Goal: Transaction & Acquisition: Book appointment/travel/reservation

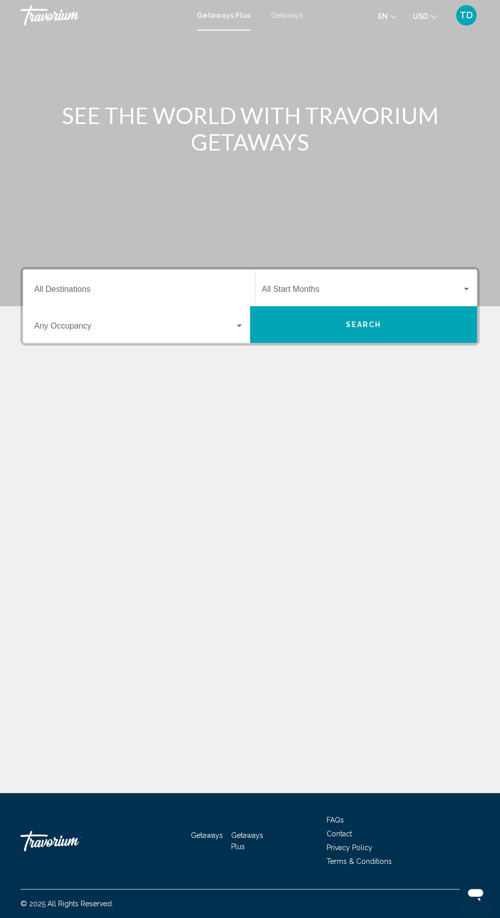
click at [468, 17] on span "TD" at bounding box center [466, 15] width 13 height 10
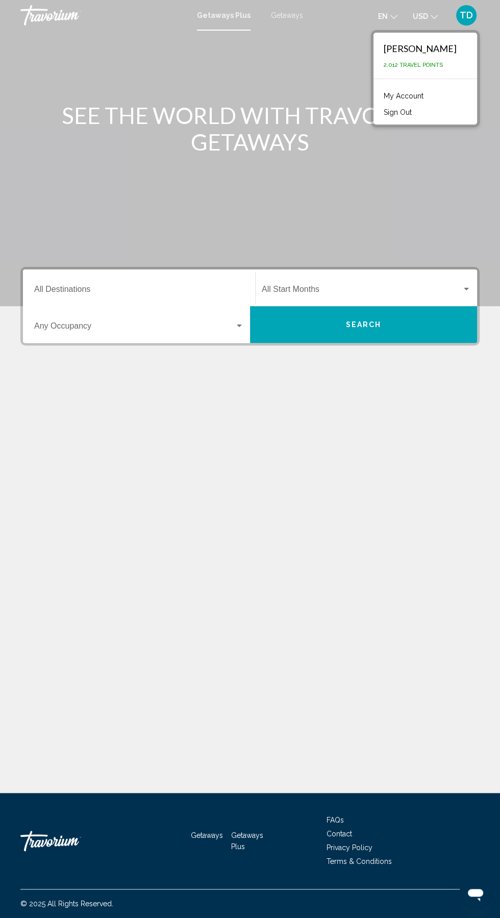
click at [414, 94] on link "My Account" at bounding box center [403, 95] width 50 height 13
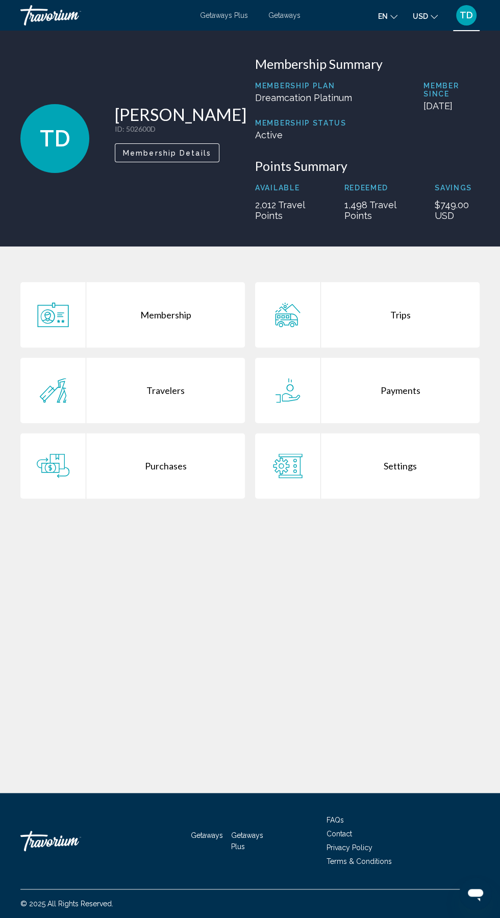
click at [186, 318] on div "Membership" at bounding box center [165, 314] width 159 height 65
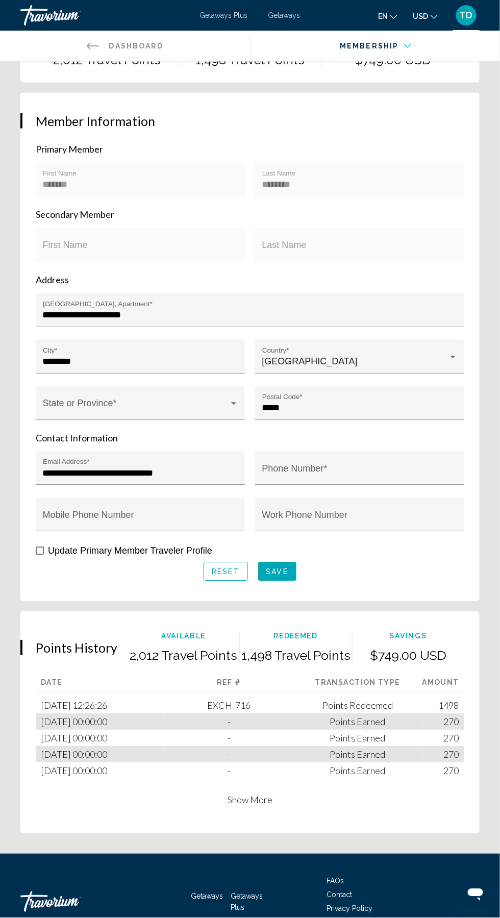
scroll to position [369, 0]
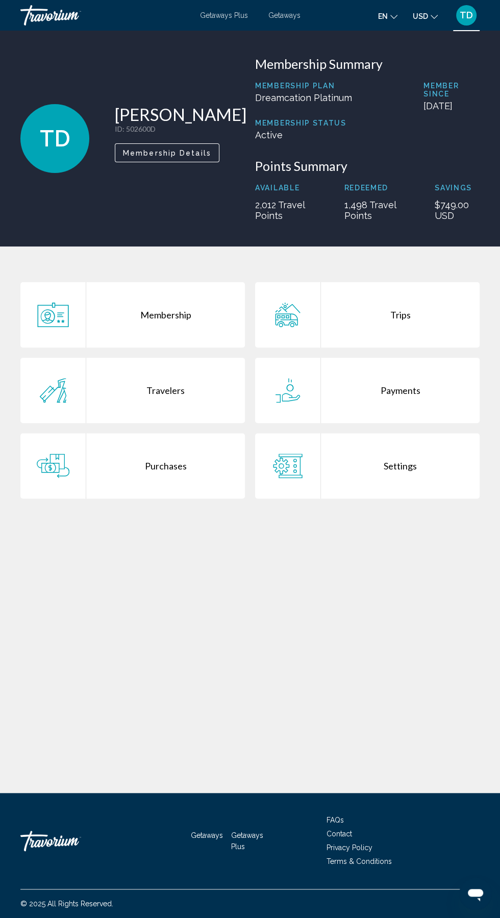
click at [171, 389] on div "Travelers" at bounding box center [165, 390] width 159 height 65
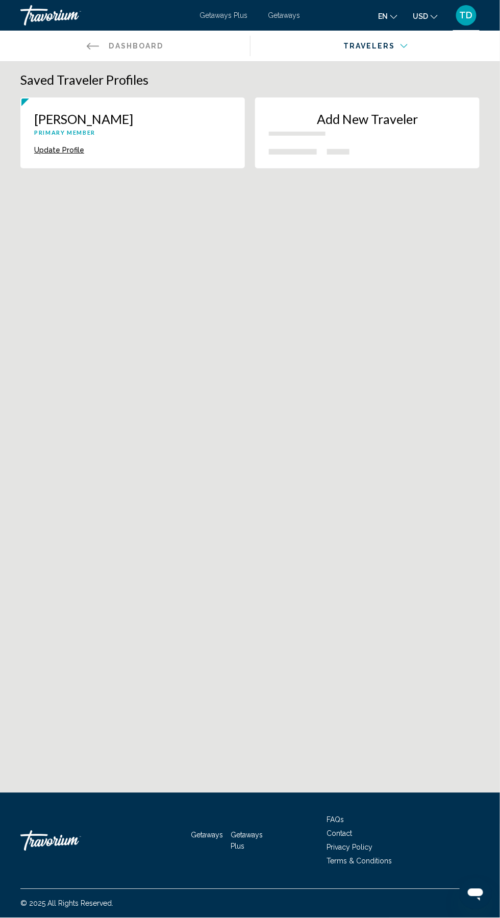
click at [413, 128] on div "Add New Traveler" at bounding box center [367, 127] width 197 height 32
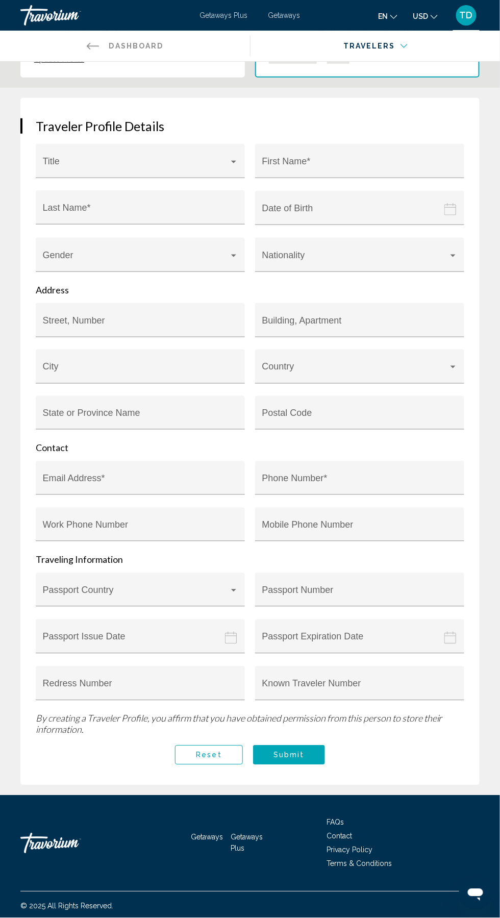
scroll to position [91, 0]
click at [190, 161] on span "Main content" at bounding box center [136, 166] width 186 height 10
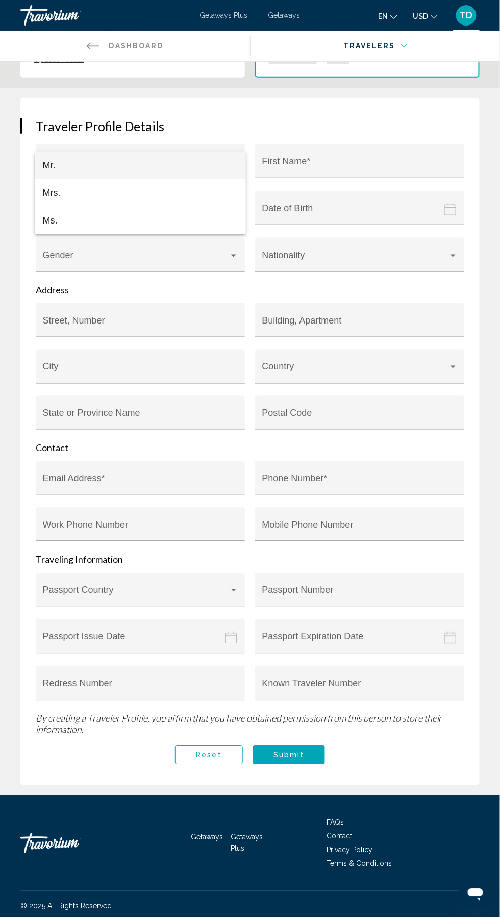
click at [209, 251] on div at bounding box center [250, 459] width 500 height 918
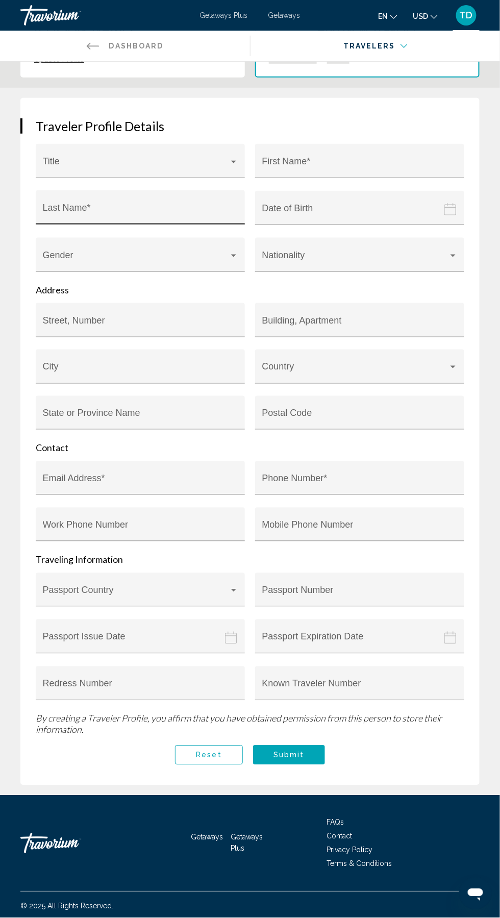
click at [211, 211] on input "Last Name *" at bounding box center [140, 212] width 195 height 10
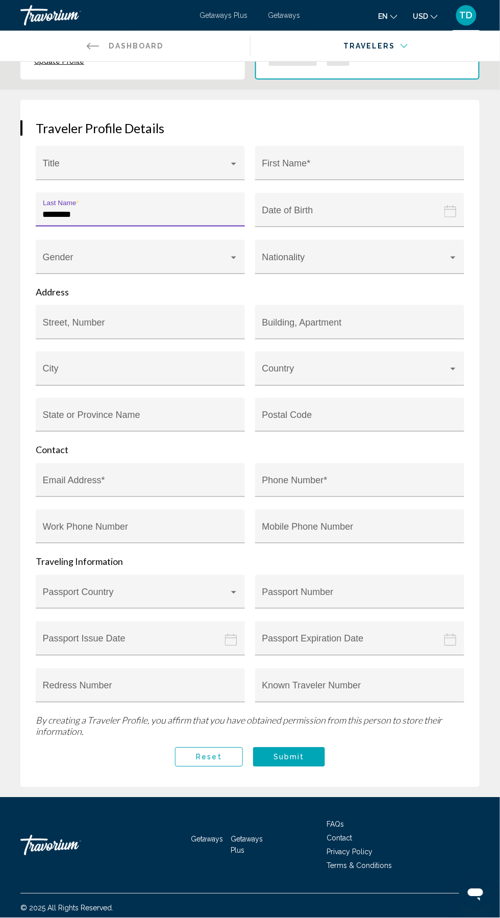
scroll to position [88, 0]
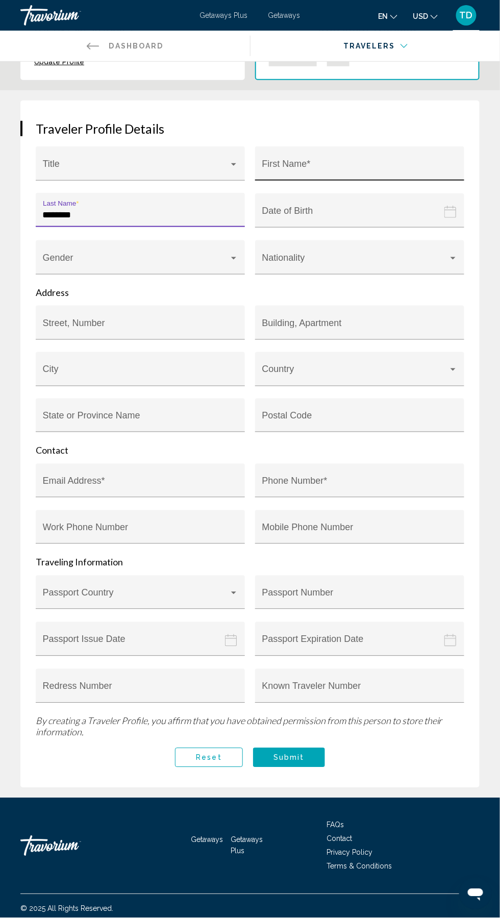
type input "********"
click at [373, 164] on input "First Name *" at bounding box center [359, 168] width 195 height 10
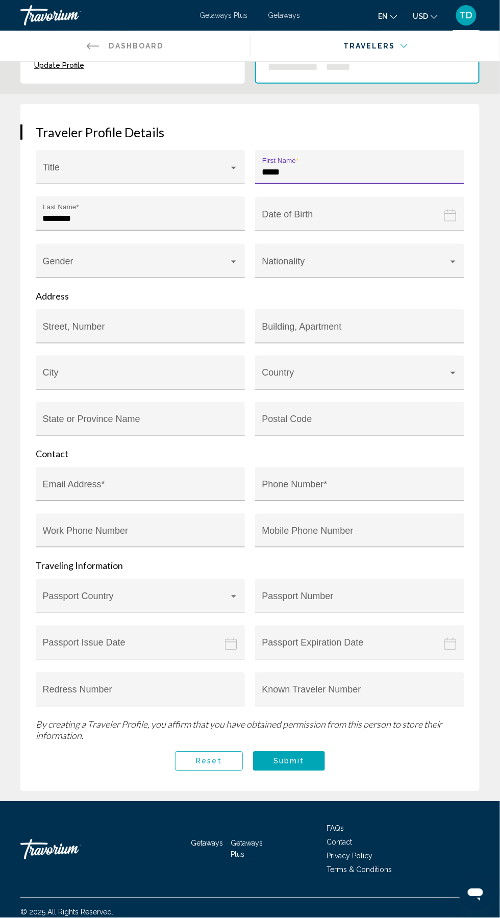
scroll to position [82, 0]
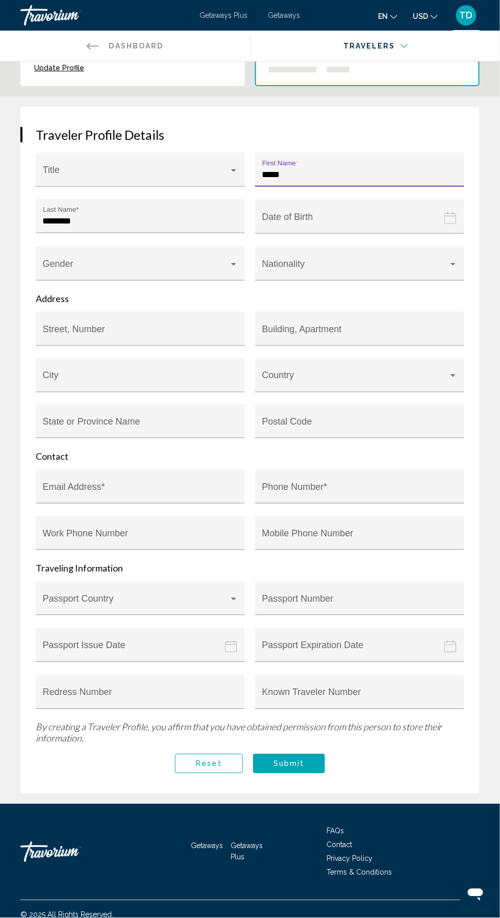
type input "*****"
click at [444, 217] on icon "Date of birth" at bounding box center [450, 218] width 12 height 12
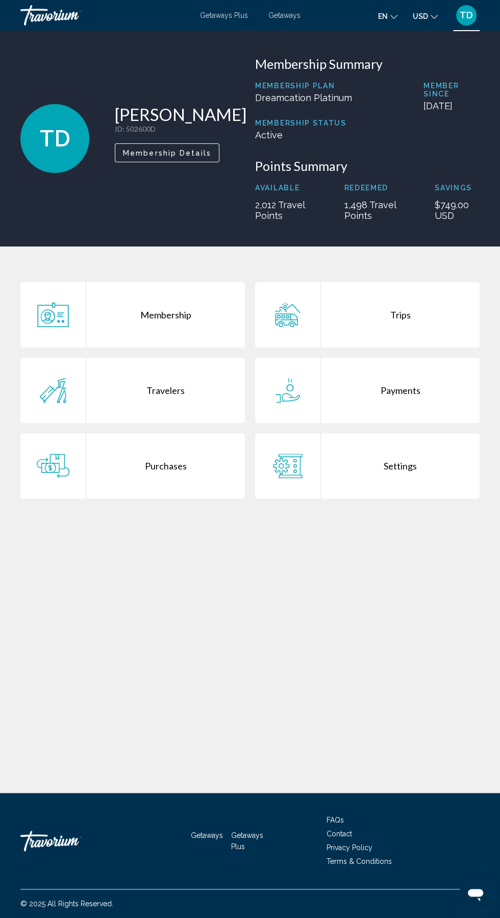
click at [173, 467] on div "Purchases" at bounding box center [165, 465] width 159 height 65
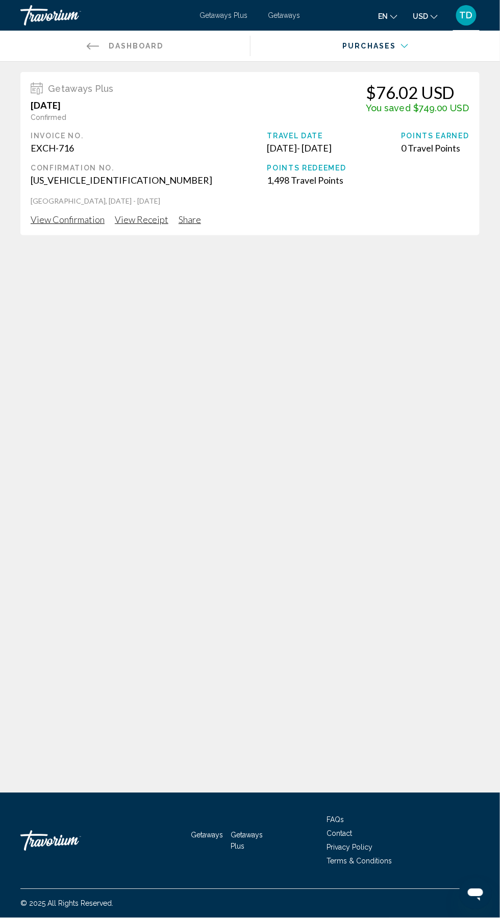
click at [459, 153] on div "0 Travel Points" at bounding box center [435, 147] width 68 height 11
click at [438, 137] on div "Points Earned" at bounding box center [435, 136] width 68 height 8
click at [81, 221] on span "View Confirmation" at bounding box center [68, 219] width 74 height 11
click at [128, 216] on span "View Receipt" at bounding box center [142, 219] width 54 height 11
click at [379, 52] on div "Main content" at bounding box center [371, 52] width 227 height 10
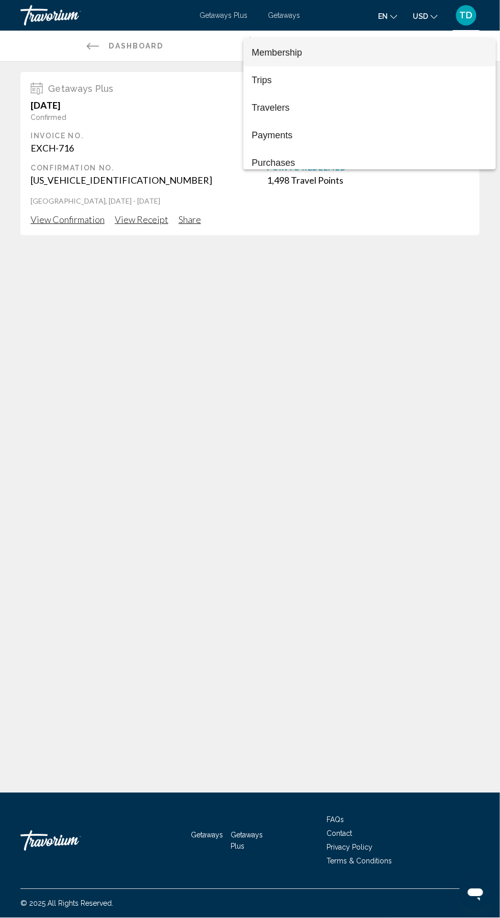
click at [99, 39] on div at bounding box center [250, 459] width 500 height 918
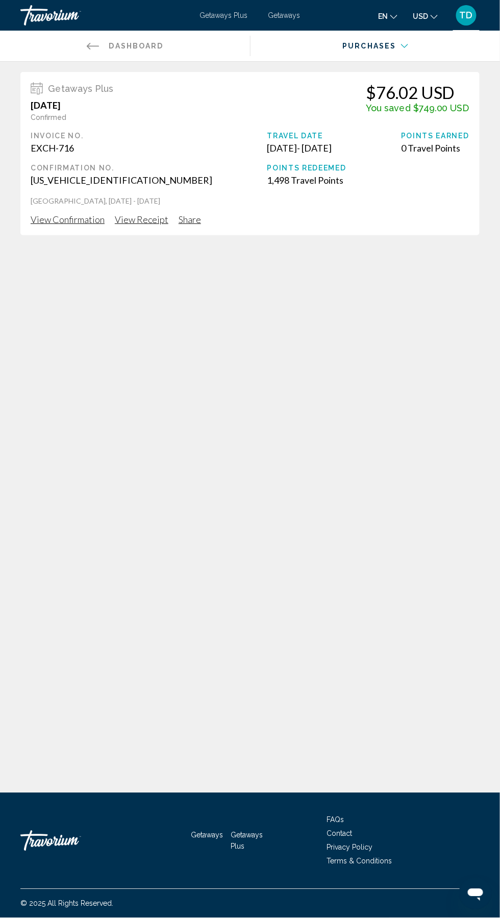
click at [463, 16] on span "TD" at bounding box center [466, 15] width 13 height 10
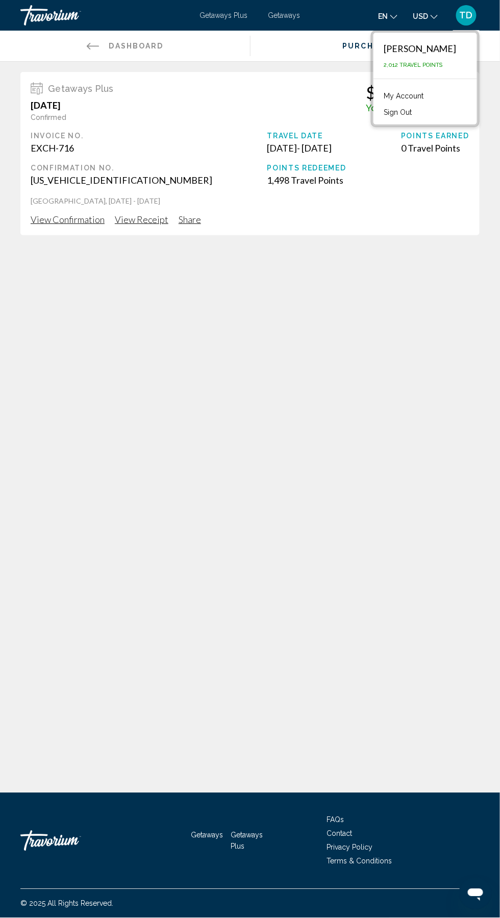
click at [469, 11] on span "TD" at bounding box center [466, 15] width 13 height 10
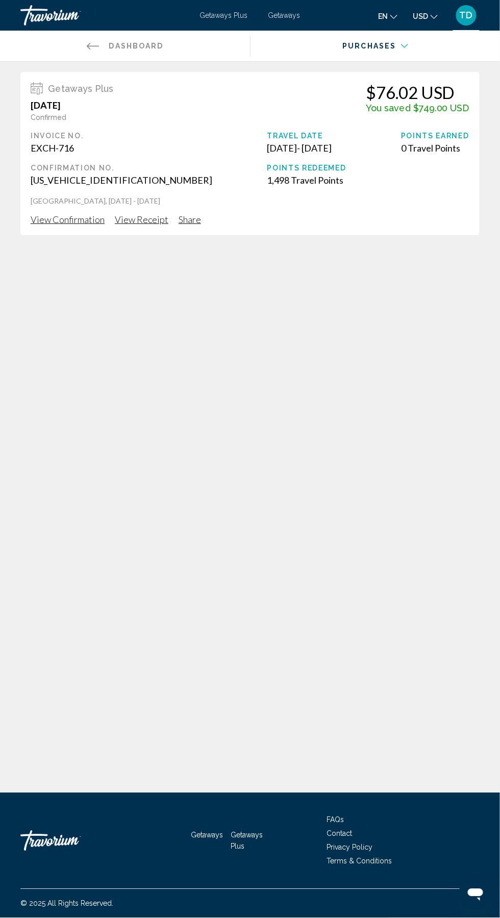
click at [388, 52] on div "Main content" at bounding box center [371, 52] width 227 height 10
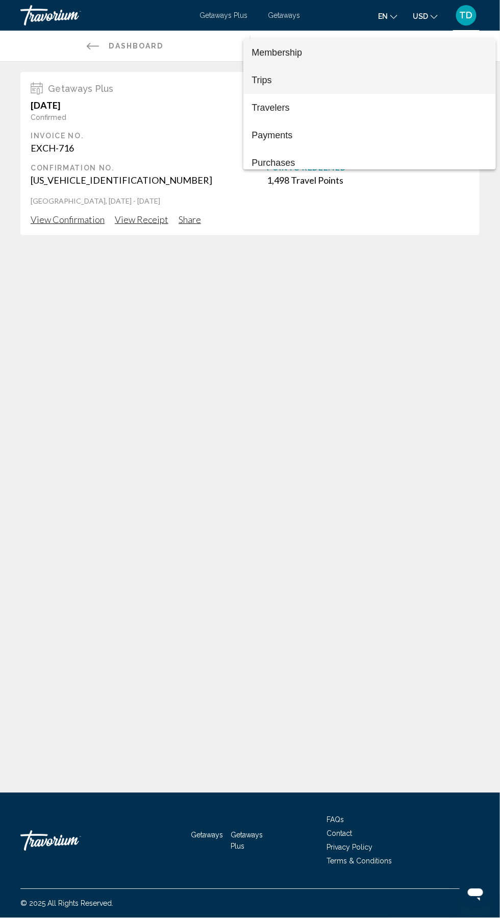
click at [320, 77] on span "Trips" at bounding box center [369, 80] width 236 height 28
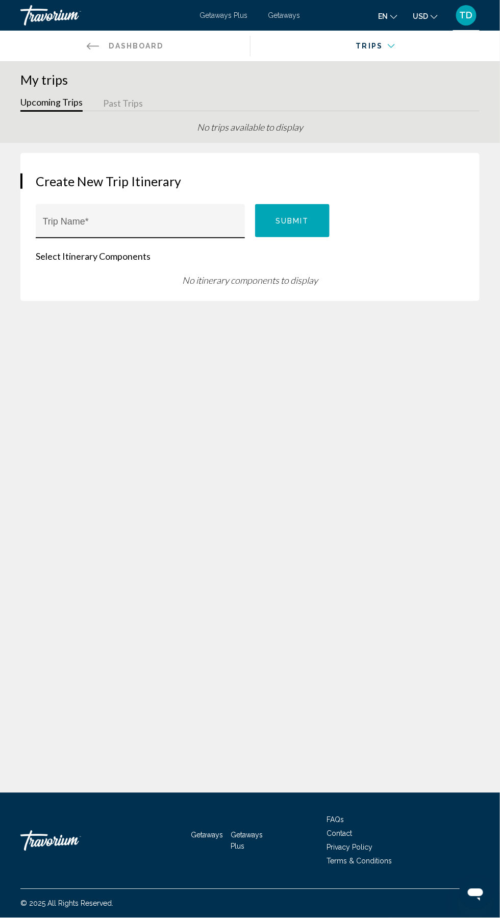
click at [173, 225] on input "Trip Name *" at bounding box center [140, 226] width 195 height 10
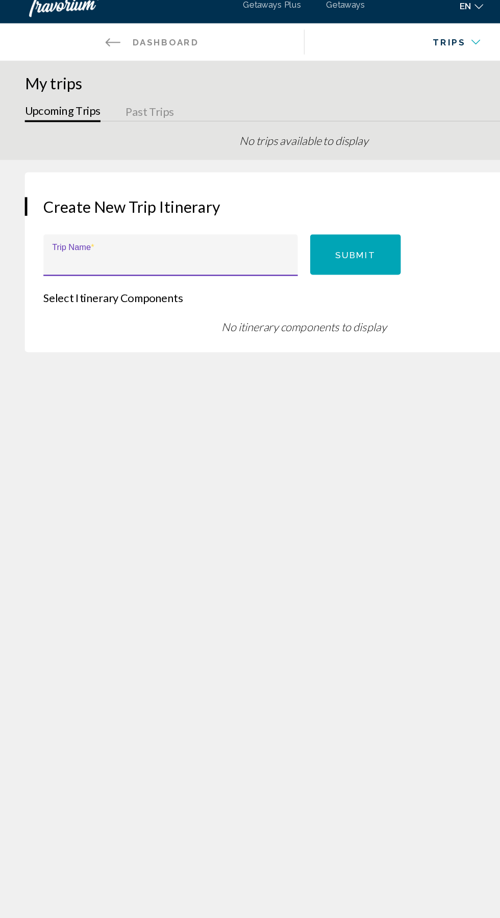
click at [187, 221] on input "Trip Name *" at bounding box center [140, 226] width 195 height 10
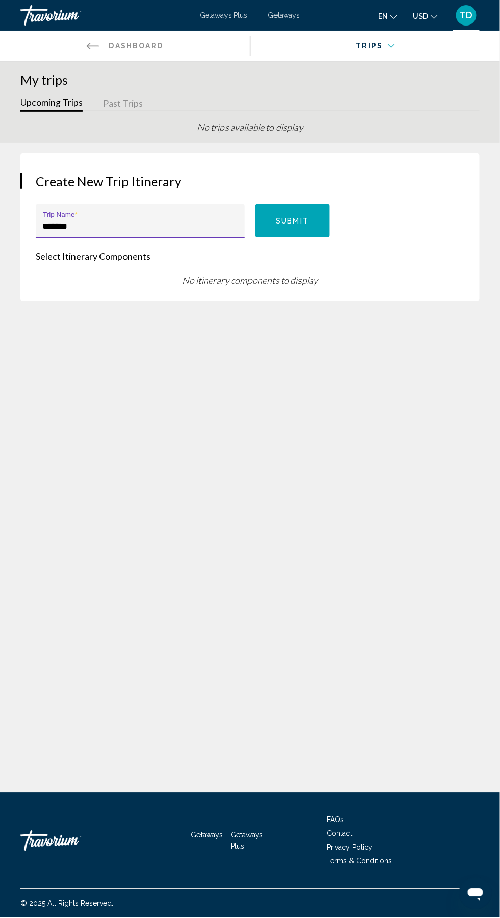
scroll to position [7, 0]
type input "*******"
click at [294, 217] on span "Submit" at bounding box center [292, 221] width 34 height 8
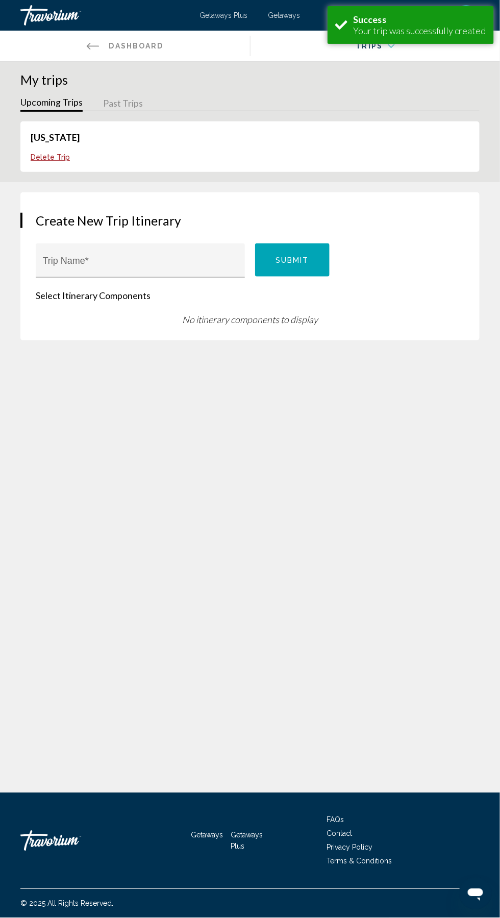
click at [43, 132] on link "Florida" at bounding box center [55, 137] width 49 height 11
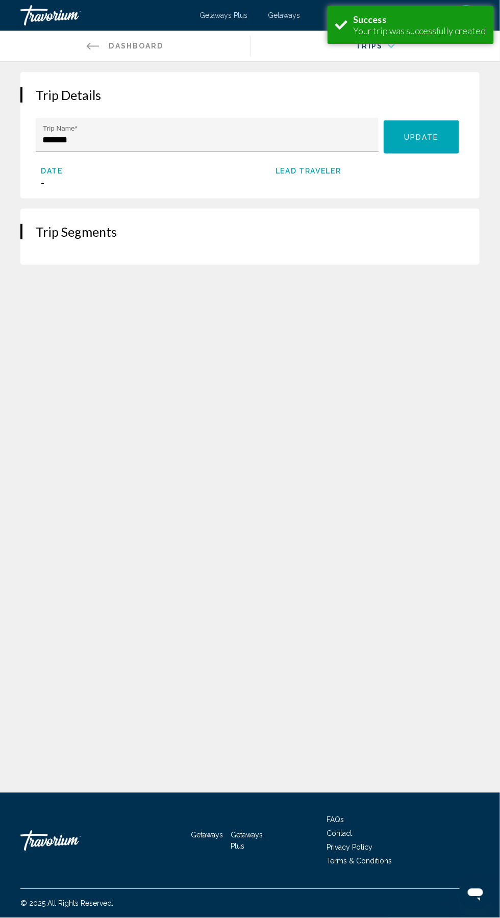
click at [61, 175] on div "Date -" at bounding box center [135, 177] width 189 height 21
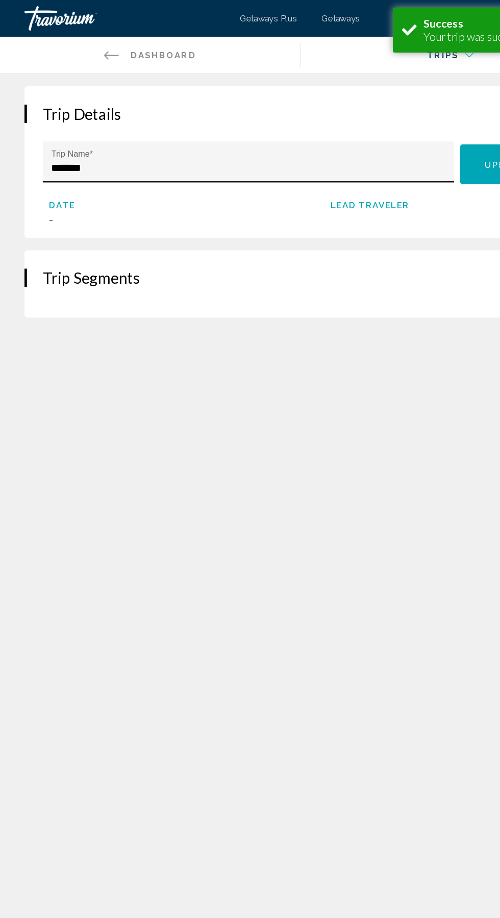
click at [46, 139] on input "*******" at bounding box center [207, 140] width 329 height 10
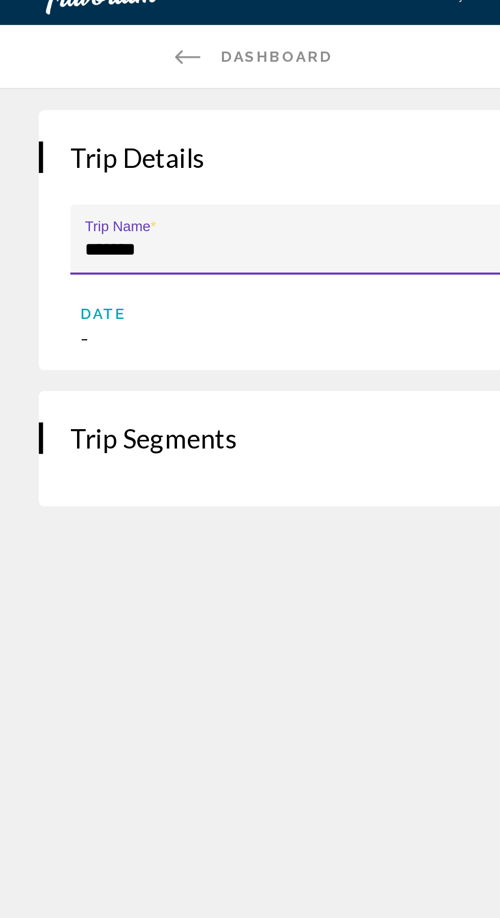
click at [55, 172] on span "Date" at bounding box center [135, 171] width 189 height 8
click at [49, 169] on span "Date" at bounding box center [135, 171] width 189 height 8
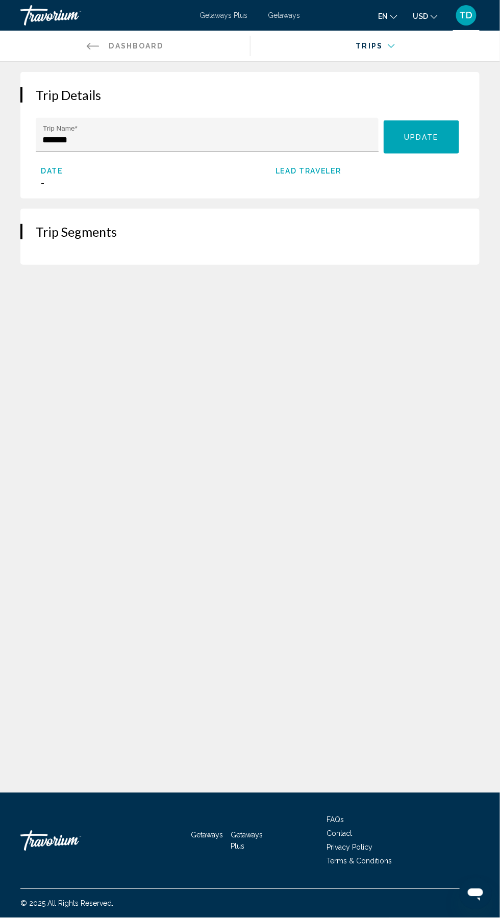
click at [318, 170] on span "Lead Traveler" at bounding box center [369, 171] width 189 height 8
click at [300, 180] on div "Lead Traveler" at bounding box center [369, 177] width 189 height 21
click at [436, 129] on button "Update" at bounding box center [421, 136] width 75 height 33
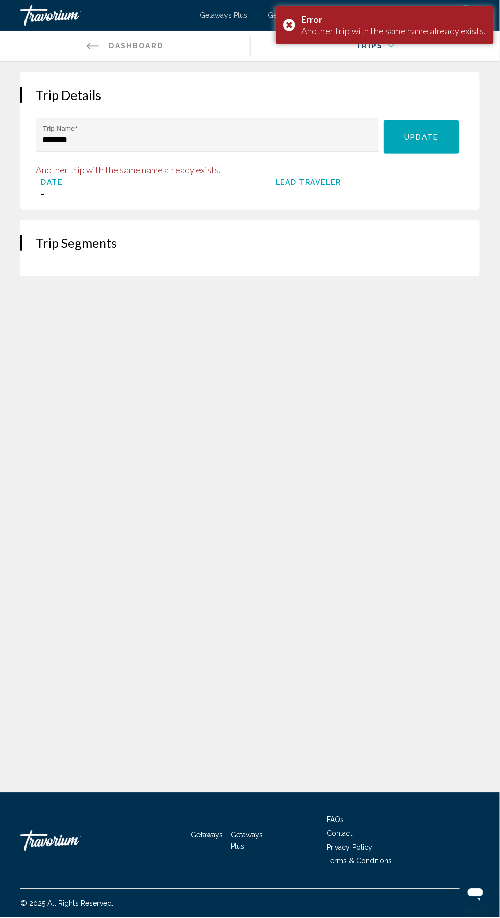
click at [83, 240] on h2 "Trip Segments" at bounding box center [250, 242] width 428 height 15
click at [60, 251] on div "Trip Segments" at bounding box center [249, 248] width 459 height 56
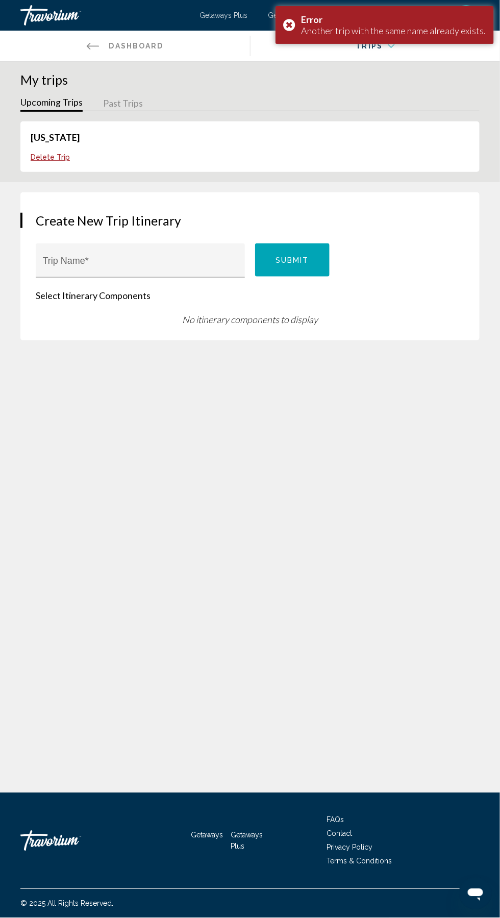
click at [51, 153] on button "Delete Trip" at bounding box center [50, 157] width 39 height 9
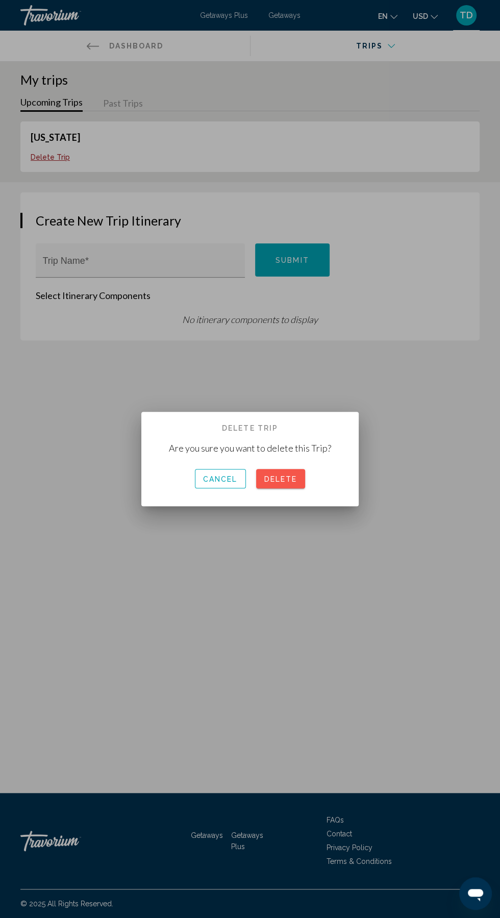
click at [293, 479] on span "Delete" at bounding box center [280, 479] width 33 height 8
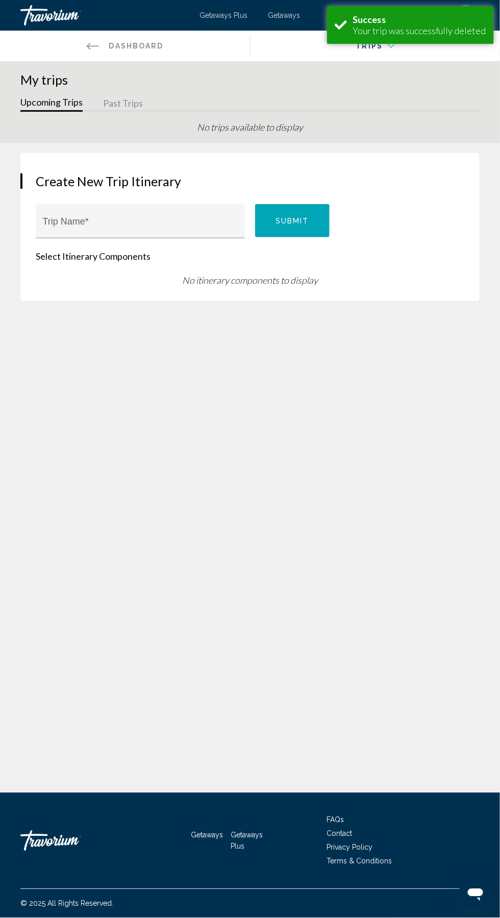
click at [137, 48] on span "Dashboard" at bounding box center [136, 46] width 55 height 8
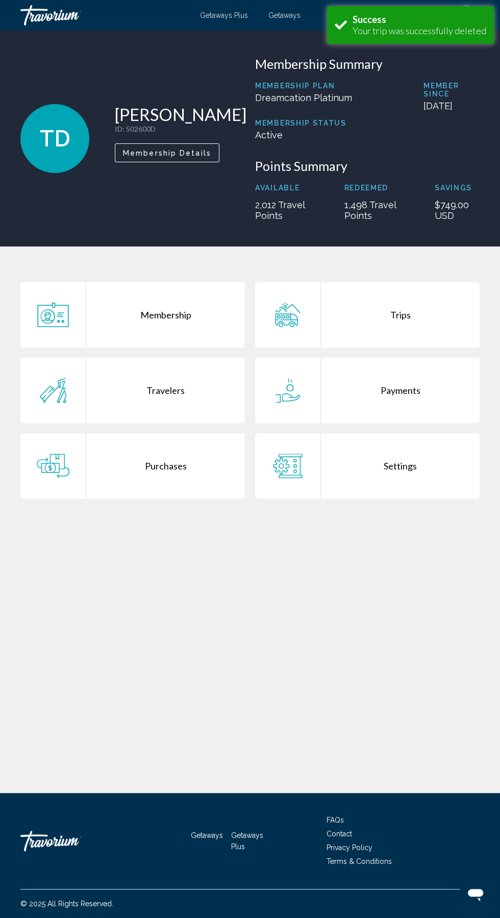
click at [443, 460] on div "Settings" at bounding box center [400, 465] width 159 height 65
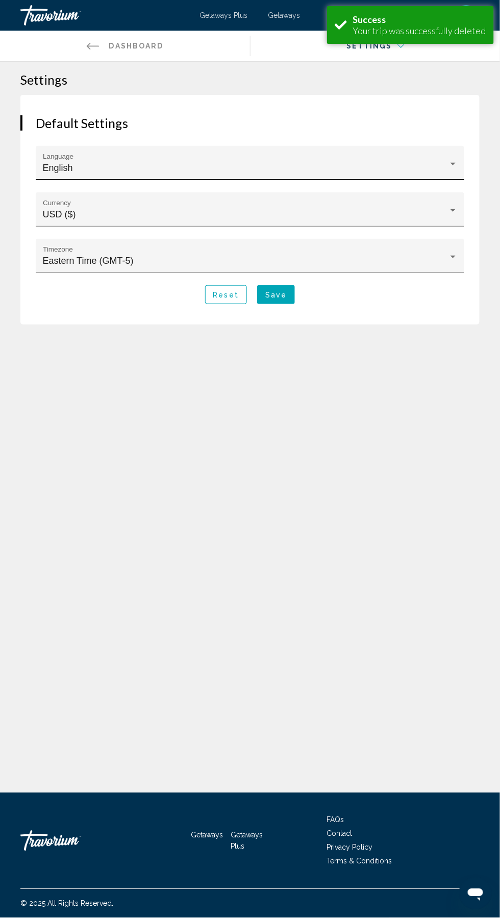
click at [419, 163] on div "English" at bounding box center [246, 168] width 406 height 10
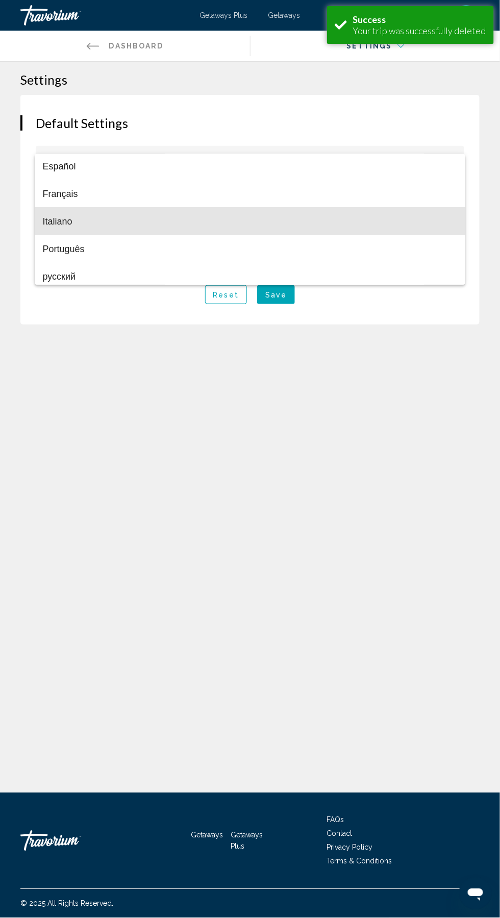
scroll to position [35, 0]
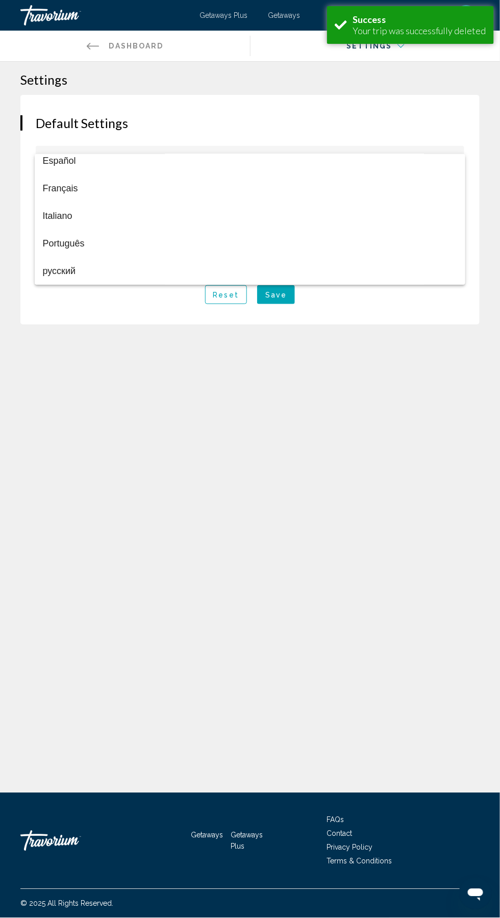
click at [389, 507] on div at bounding box center [250, 459] width 500 height 918
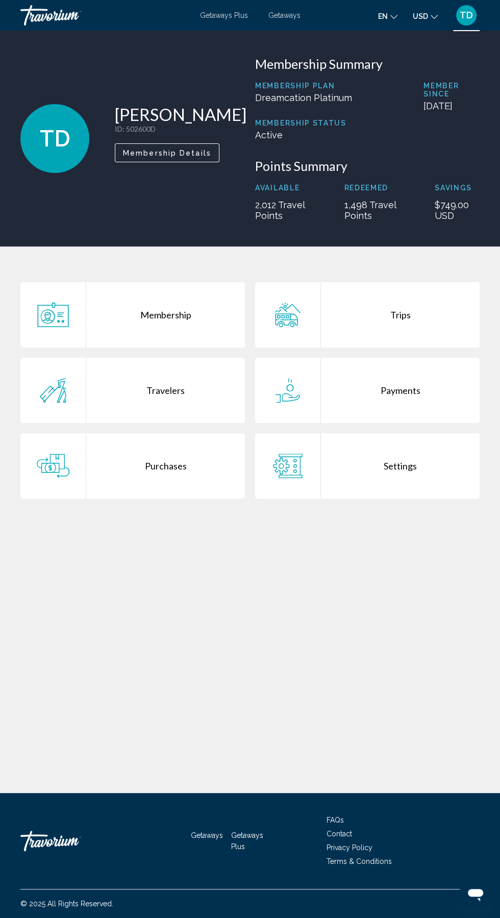
click at [417, 390] on div "Payments" at bounding box center [400, 390] width 159 height 65
click at [423, 308] on div "Trips" at bounding box center [400, 314] width 159 height 65
click at [173, 466] on div "Purchases" at bounding box center [165, 465] width 159 height 65
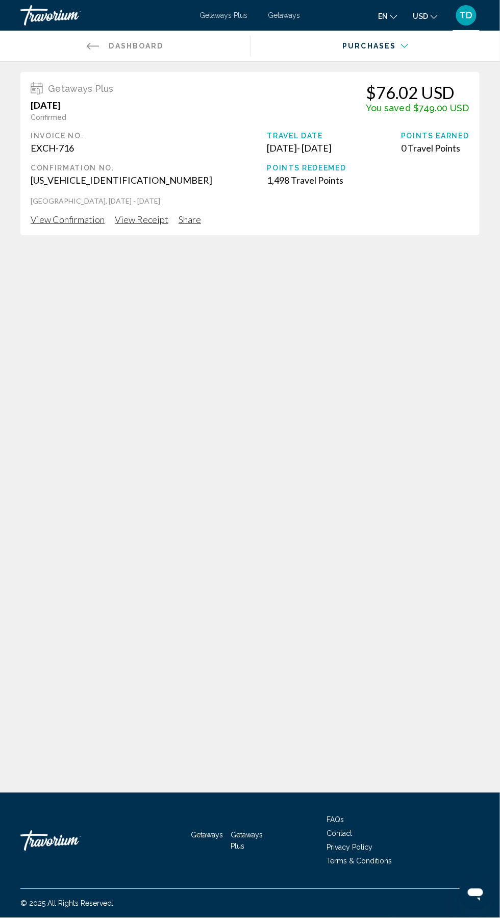
scroll to position [67, 0]
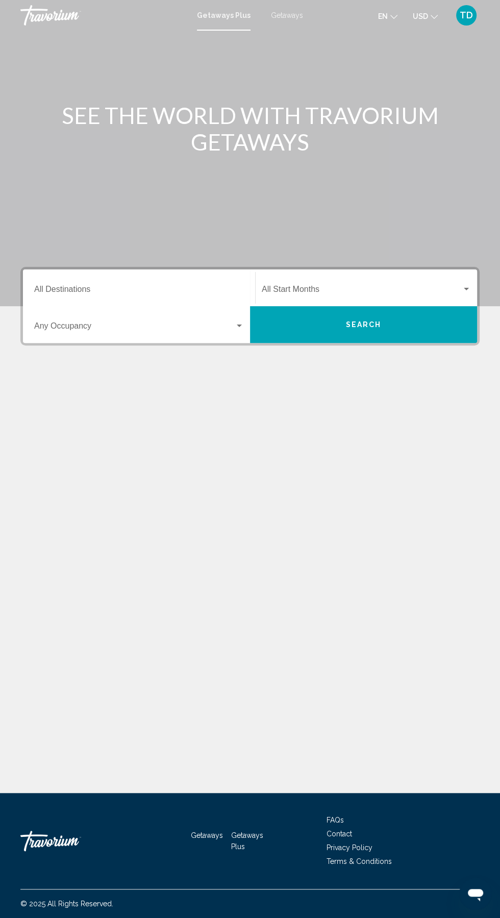
click at [163, 291] on input "Destination All Destinations" at bounding box center [139, 291] width 210 height 9
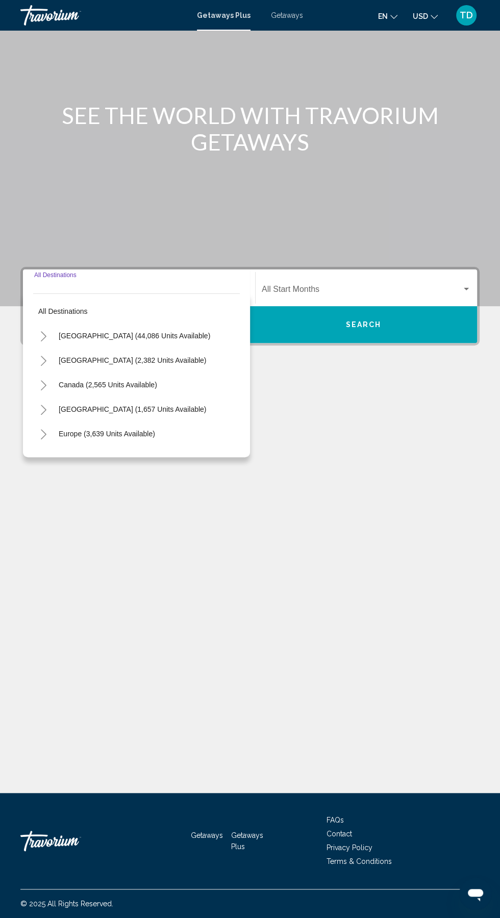
scroll to position [68, 0]
click at [178, 324] on button "United States (44,086 units available)" at bounding box center [135, 335] width 162 height 23
type input "**********"
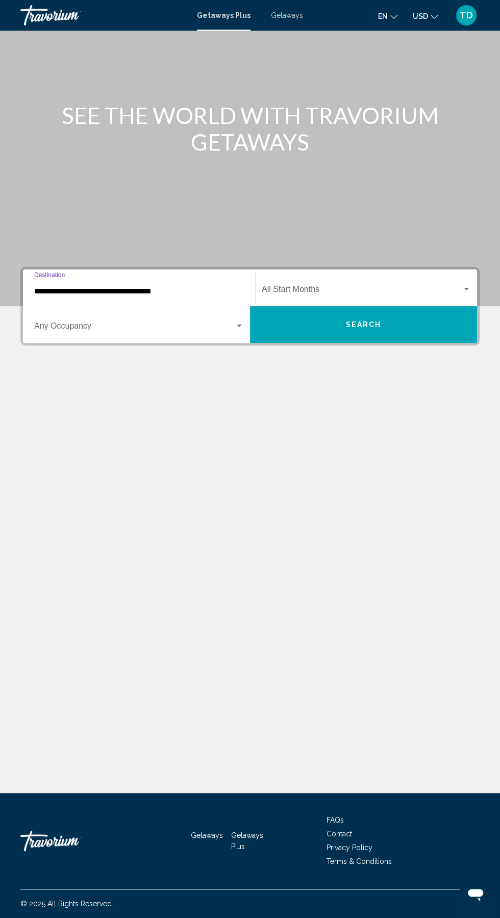
click at [329, 287] on span "Search widget" at bounding box center [362, 291] width 200 height 9
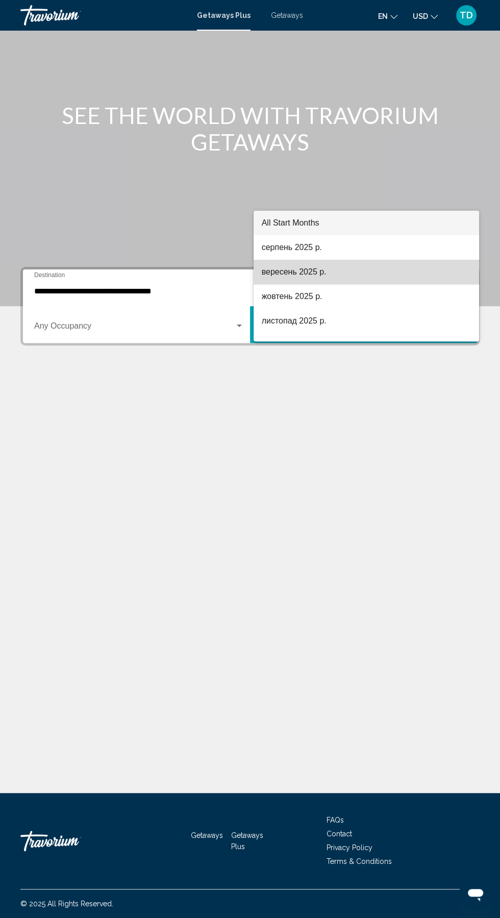
click at [371, 273] on span "вересень 2025 р." at bounding box center [366, 272] width 209 height 24
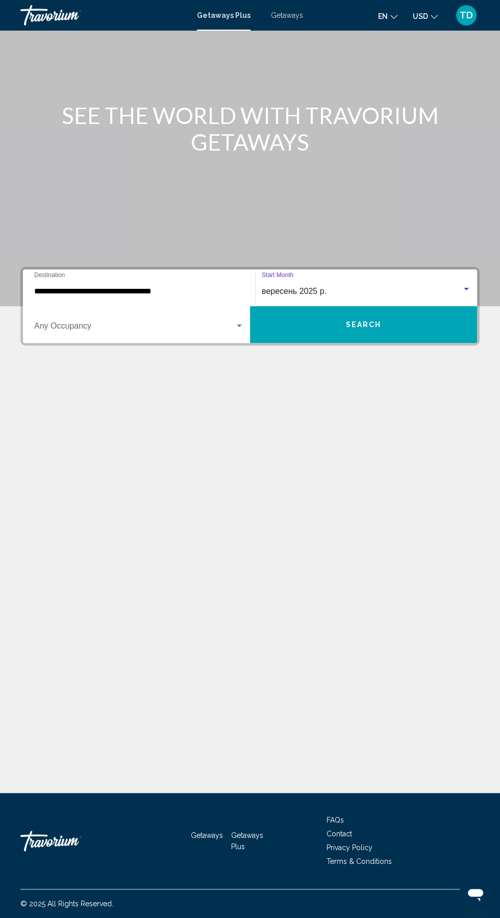
click at [144, 323] on span "Search widget" at bounding box center [134, 327] width 200 height 9
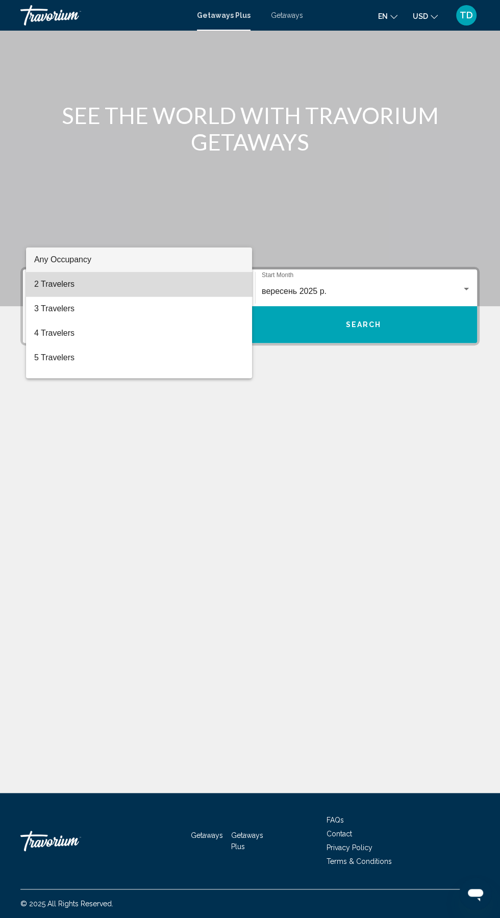
click at [178, 295] on span "2 Travelers" at bounding box center [139, 284] width 210 height 24
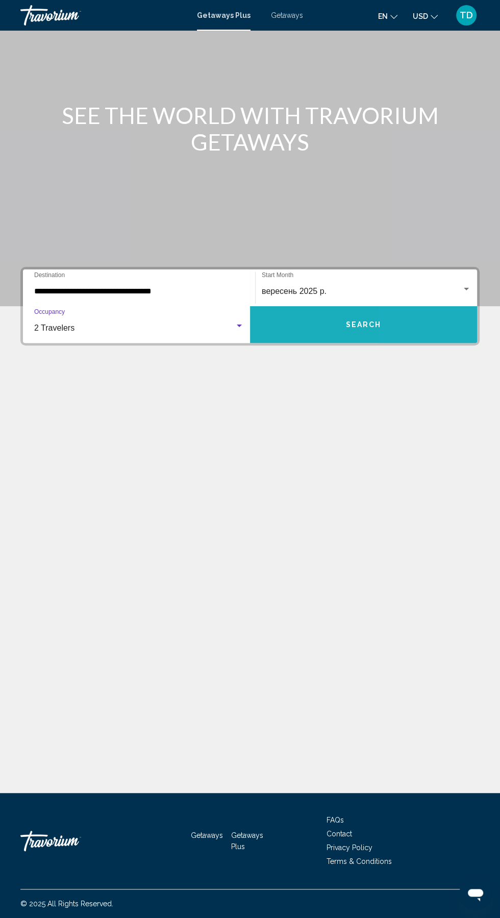
click at [404, 306] on button "Search" at bounding box center [363, 324] width 227 height 37
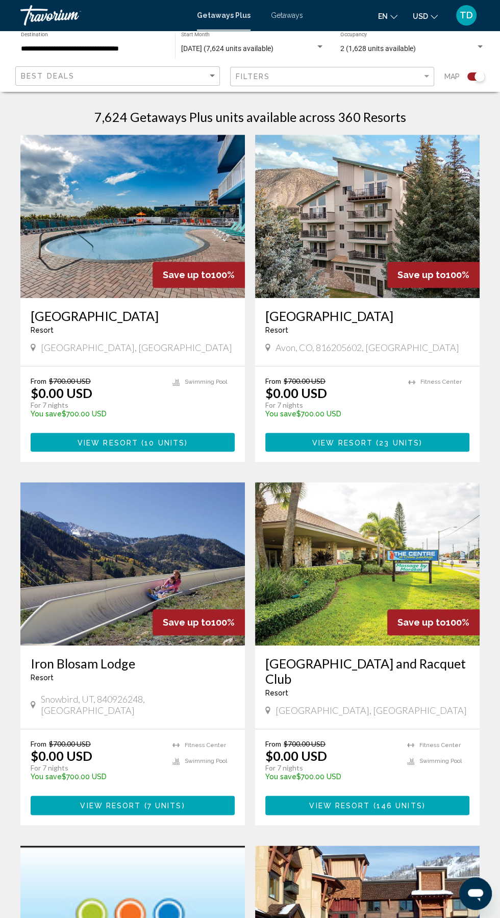
scroll to position [262, 0]
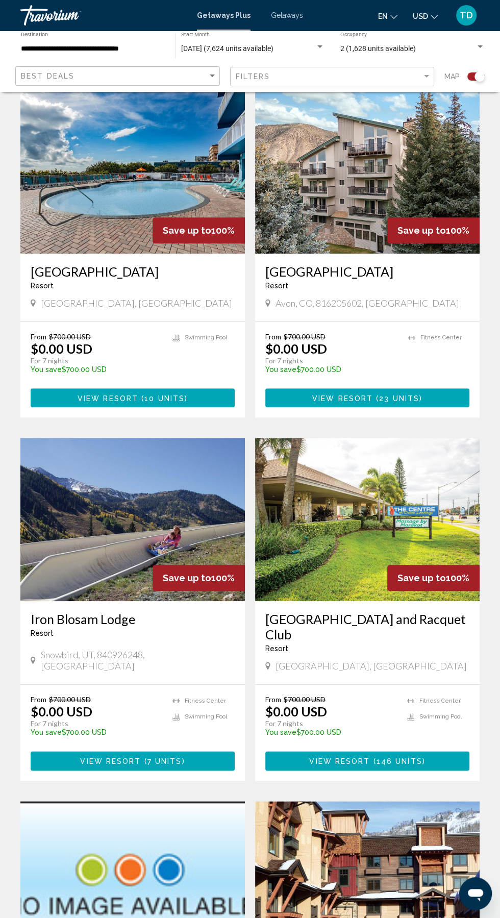
click at [423, 623] on h3 "Ocean Landings Resort and Racquet Club" at bounding box center [367, 626] width 204 height 31
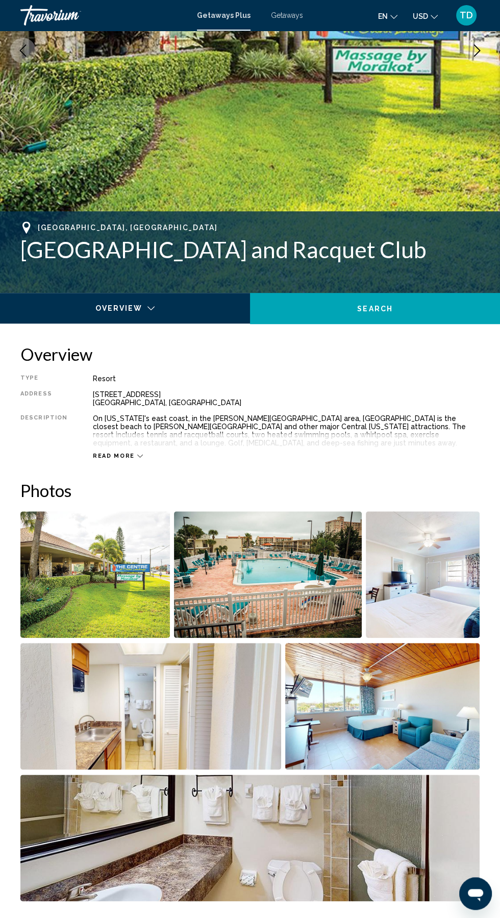
scroll to position [224, 0]
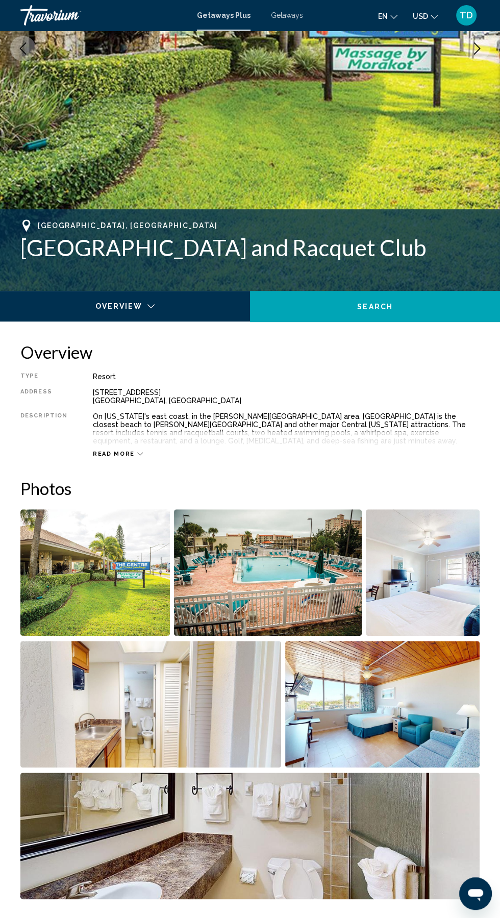
click at [113, 450] on button "Read more" at bounding box center [118, 454] width 50 height 8
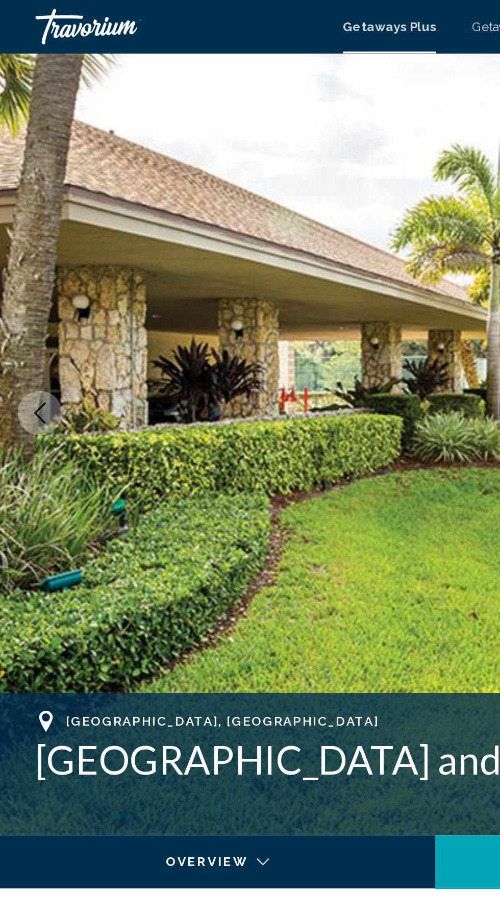
scroll to position [35, 0]
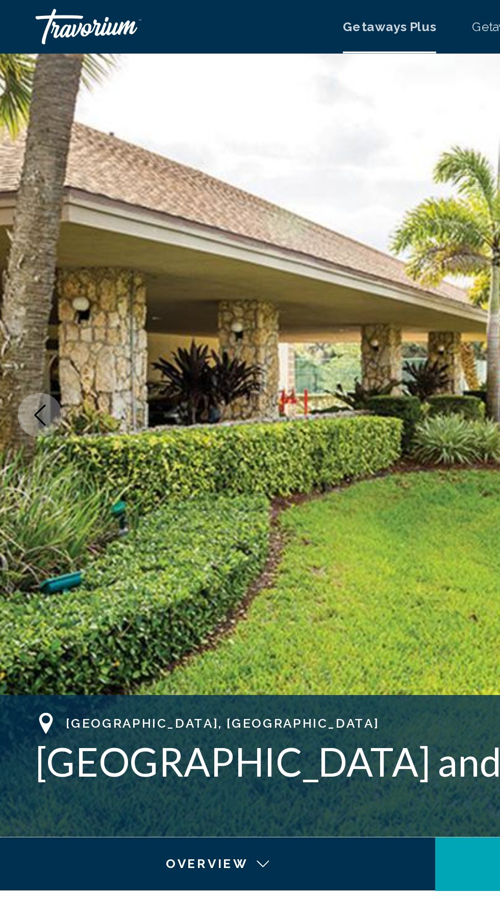
click at [223, 320] on img "Main content" at bounding box center [250, 238] width 500 height 485
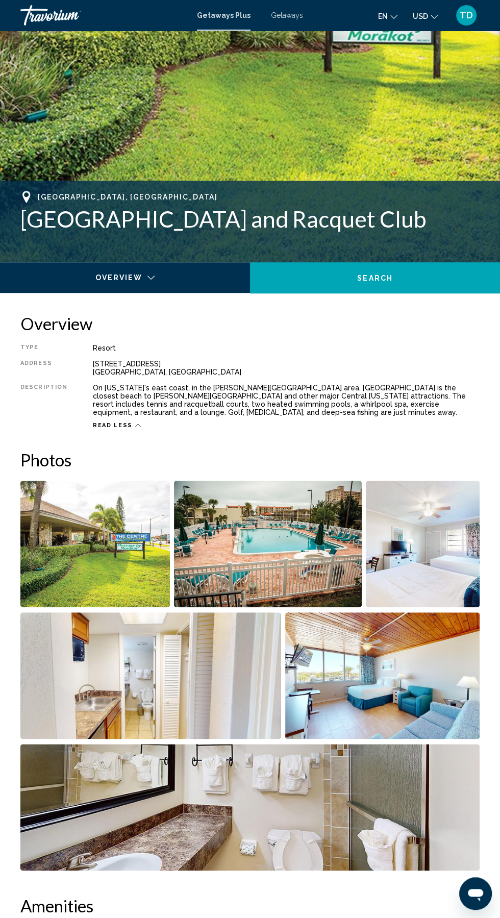
scroll to position [250, 0]
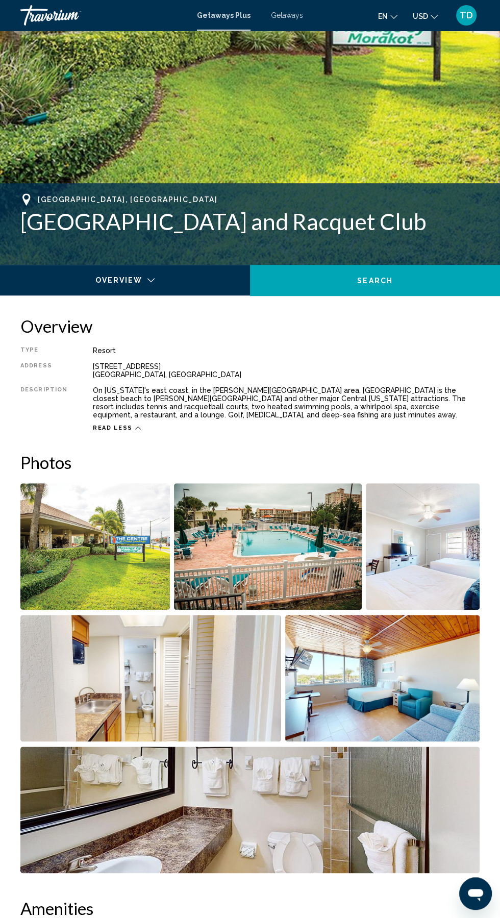
click at [137, 546] on img "Open full-screen image slider" at bounding box center [94, 546] width 149 height 126
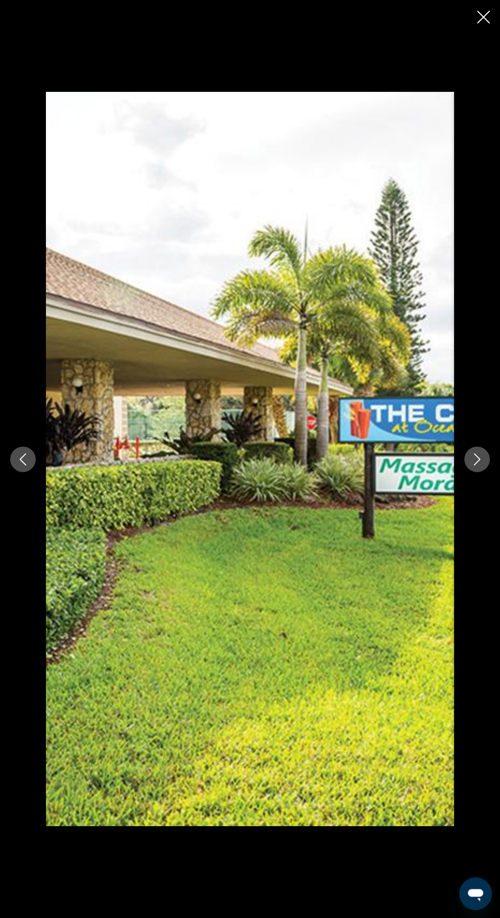
click at [464, 10] on div "Main content" at bounding box center [250, 459] width 500 height 918
click at [471, 10] on div "Main content" at bounding box center [250, 459] width 500 height 918
click at [482, 14] on icon "Close slideshow" at bounding box center [483, 17] width 13 height 13
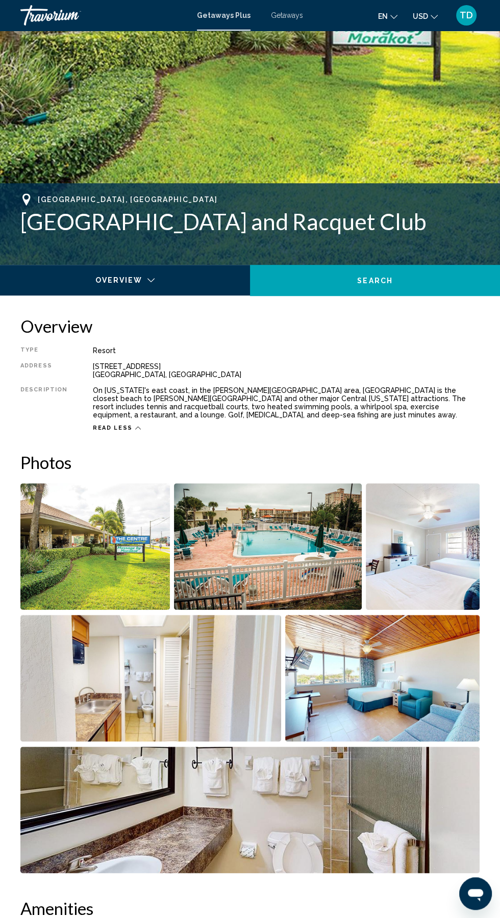
click at [467, 15] on span "TD" at bounding box center [466, 15] width 13 height 10
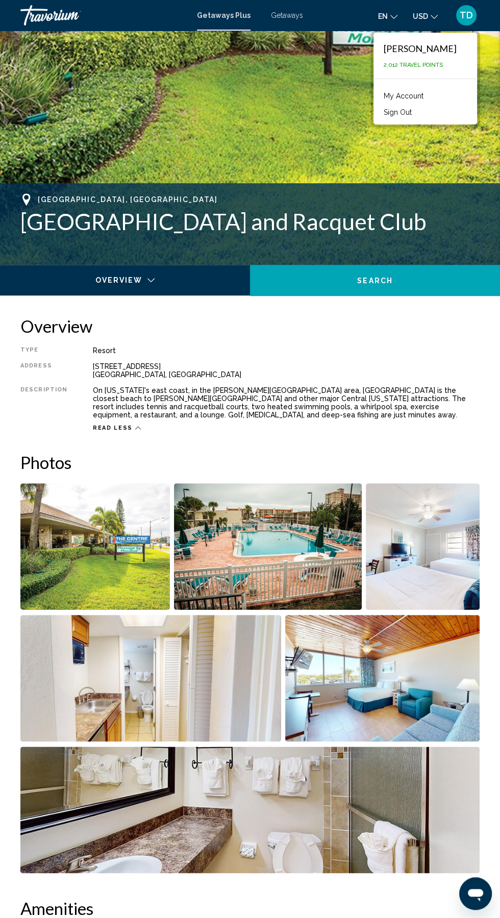
click at [384, 425] on div "Read less" at bounding box center [286, 425] width 387 height 13
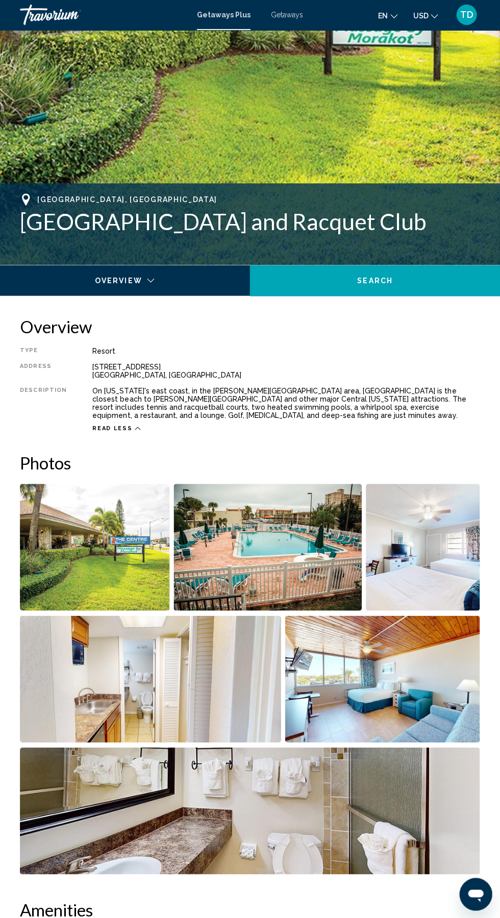
scroll to position [0, 0]
click at [133, 554] on img "Open full-screen image slider" at bounding box center [94, 547] width 149 height 126
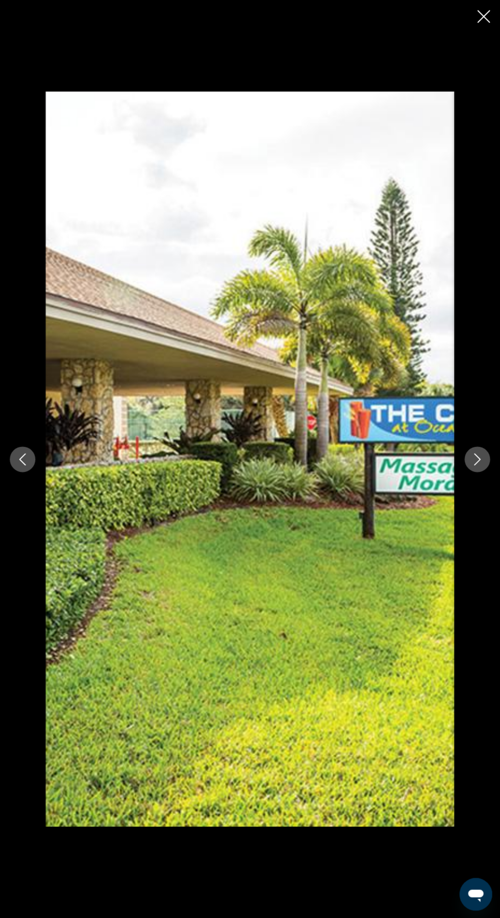
click at [476, 457] on icon "Next image" at bounding box center [477, 459] width 12 height 12
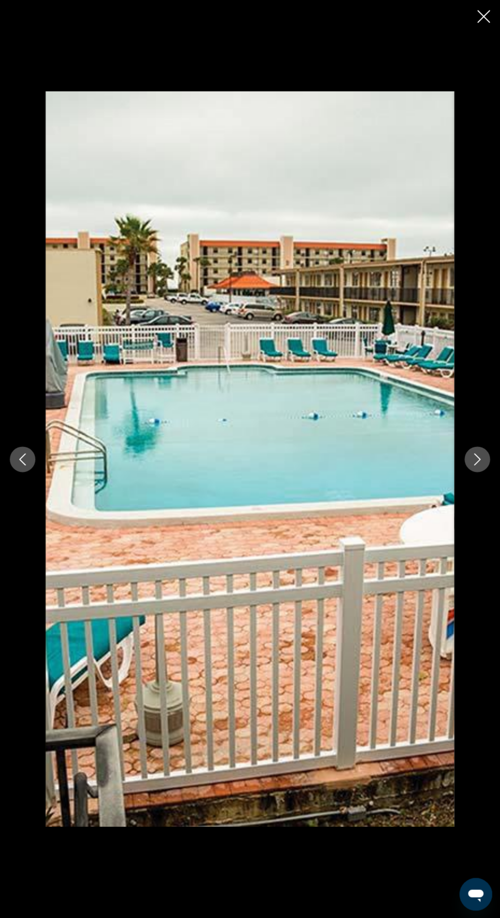
click at [477, 458] on icon "Next image" at bounding box center [477, 459] width 12 height 12
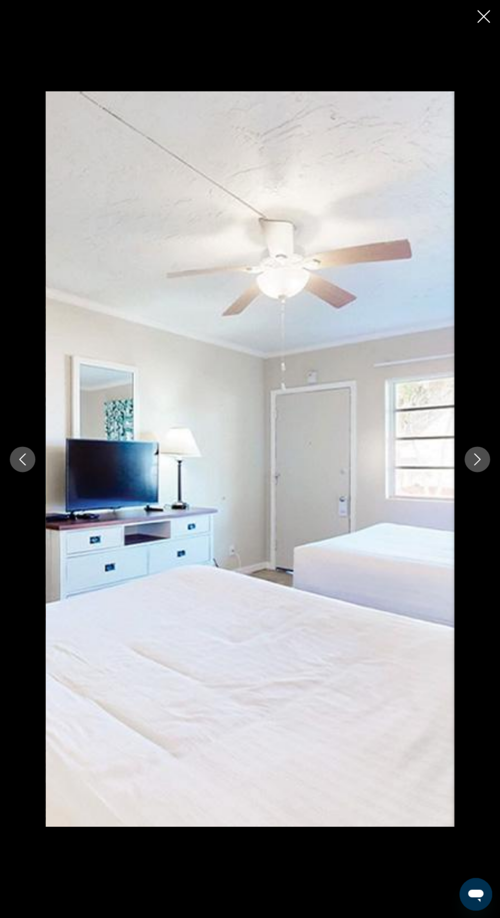
click at [471, 454] on icon "Next image" at bounding box center [477, 459] width 12 height 12
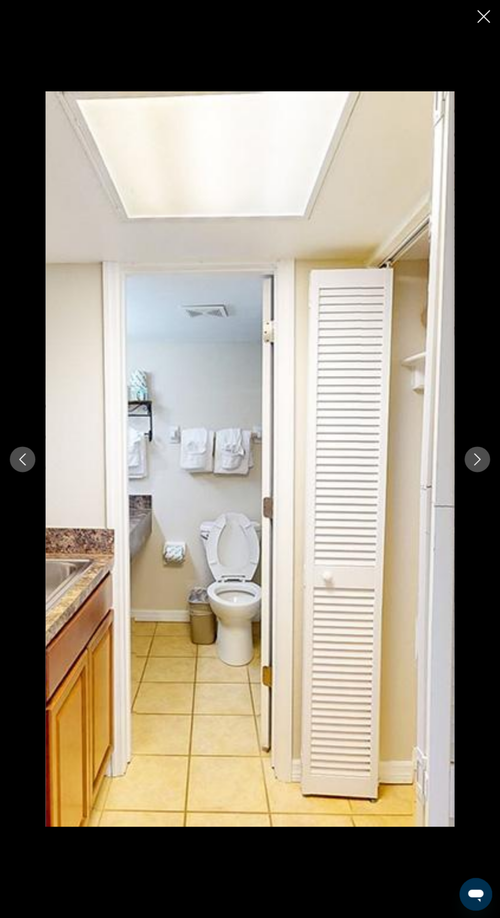
click at [469, 460] on button "Next image" at bounding box center [477, 459] width 26 height 26
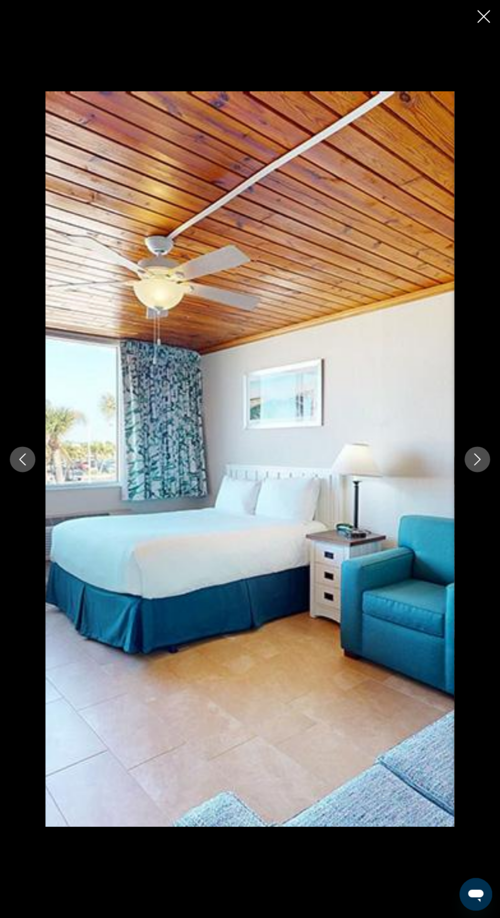
click at [22, 459] on icon "Previous image" at bounding box center [23, 459] width 12 height 12
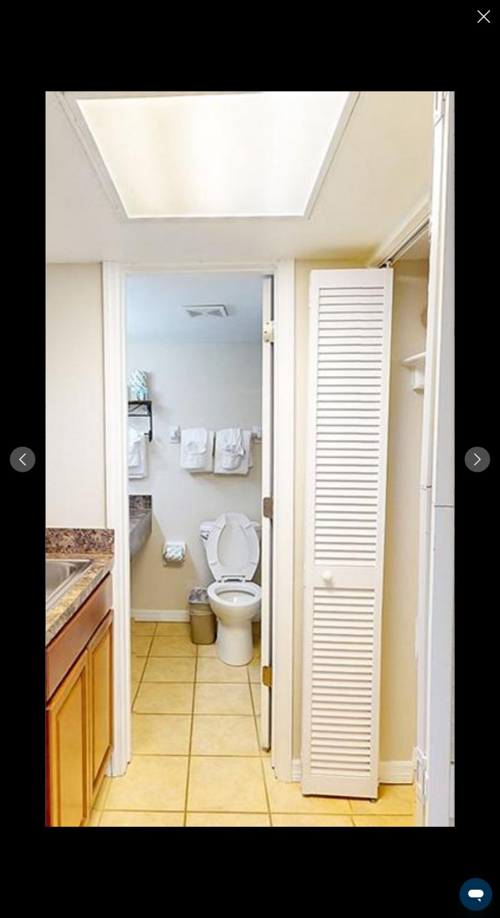
click at [28, 454] on icon "Previous image" at bounding box center [23, 459] width 12 height 12
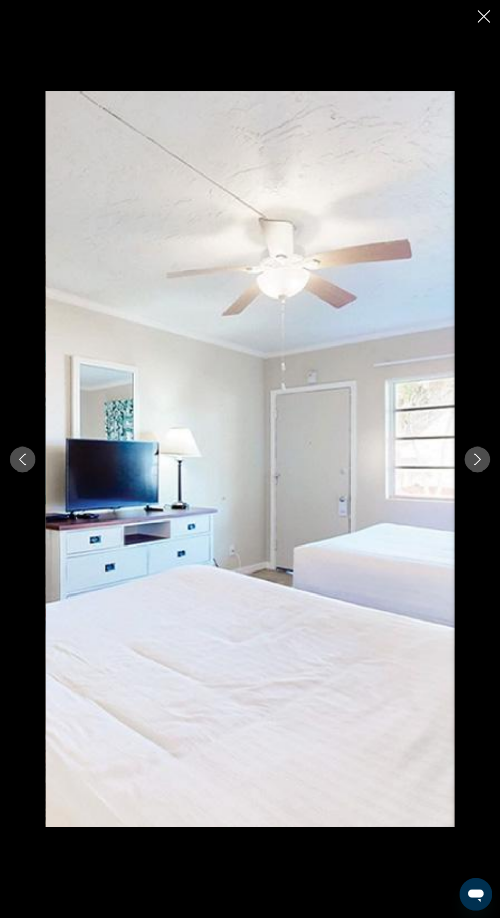
click at [470, 455] on button "Next image" at bounding box center [477, 459] width 26 height 26
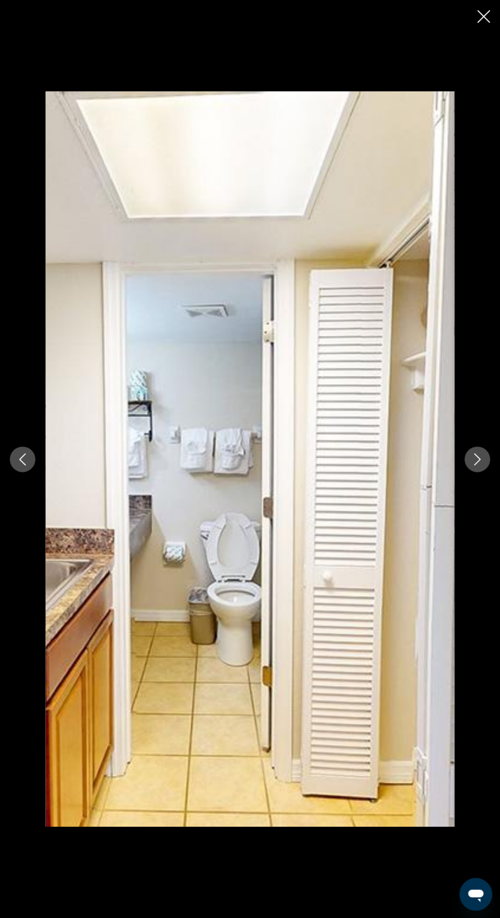
click at [467, 451] on button "Next image" at bounding box center [477, 459] width 26 height 26
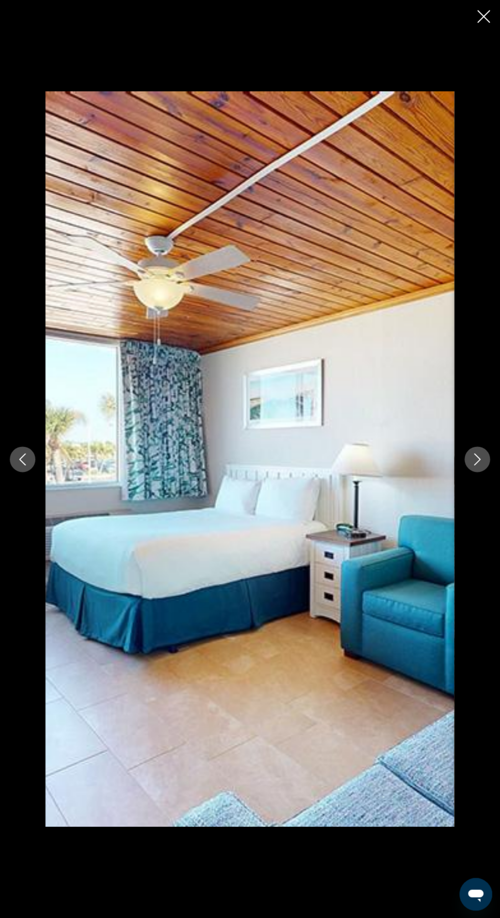
click at [468, 457] on button "Next image" at bounding box center [477, 459] width 26 height 26
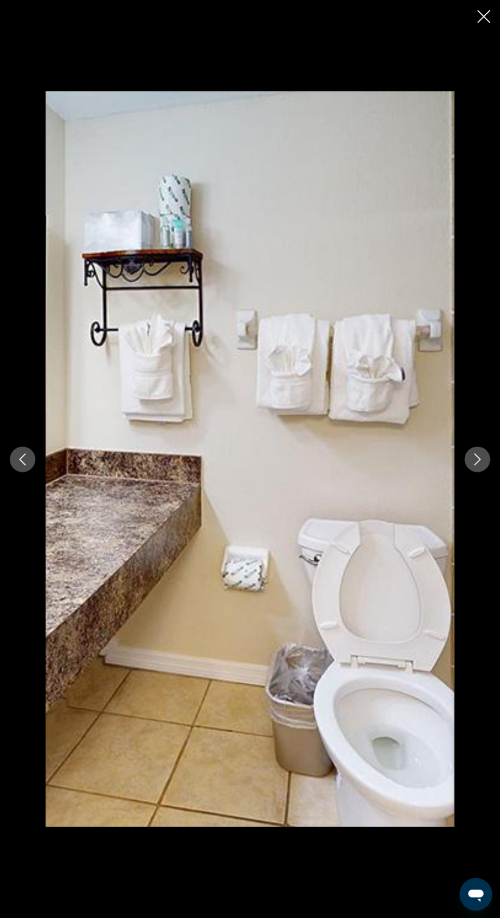
click at [469, 457] on button "Next image" at bounding box center [477, 459] width 26 height 26
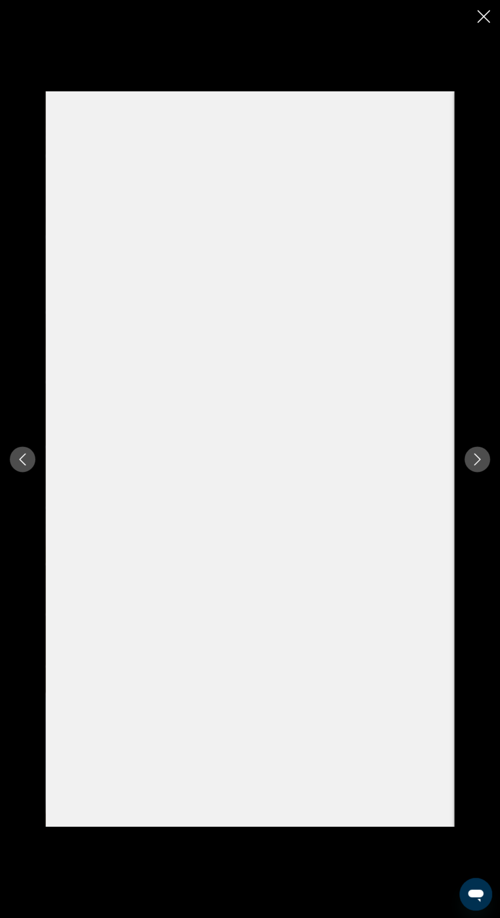
click at [481, 17] on icon "Close slideshow" at bounding box center [483, 17] width 13 height 13
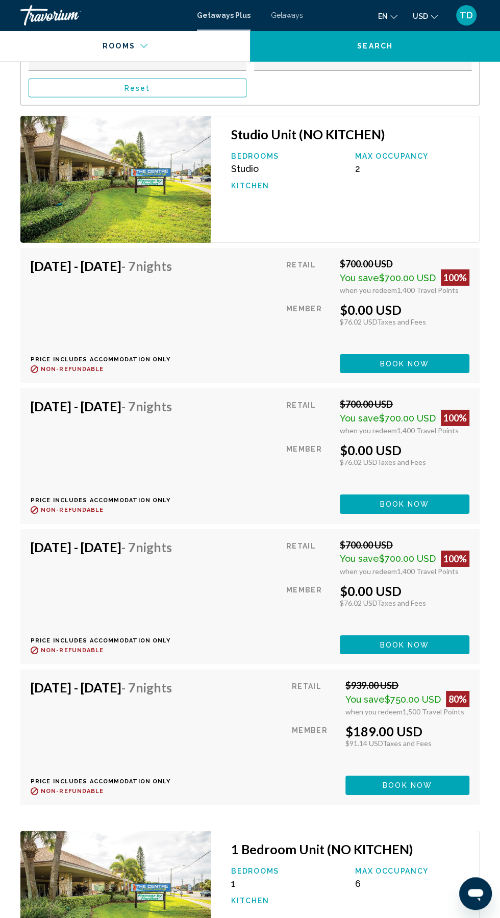
scroll to position [2096, 0]
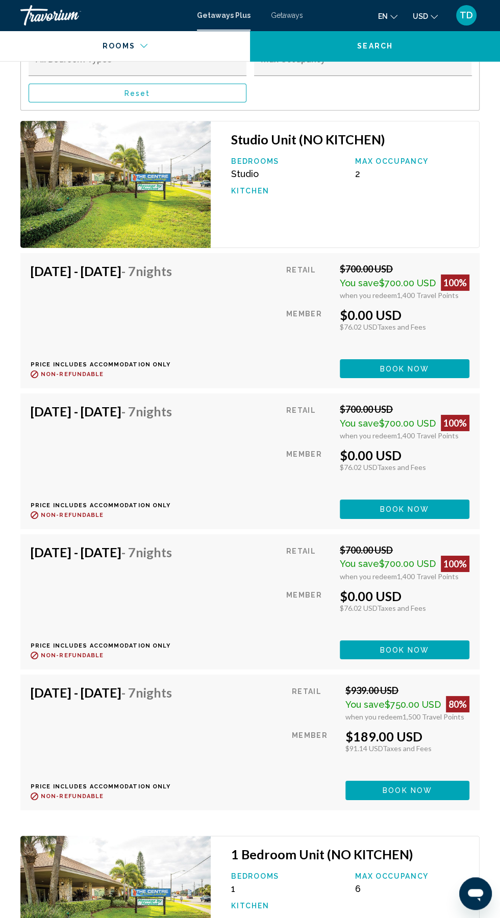
click at [334, 132] on h3 "Studio Unit (NO KITCHEN)" at bounding box center [350, 139] width 238 height 15
click at [392, 129] on div "Studio Unit (NO KITCHEN) Bedrooms Studio Max Occupancy 2 Kitchen" at bounding box center [345, 184] width 269 height 127
click at [392, 157] on p "Max Occupancy" at bounding box center [412, 161] width 114 height 8
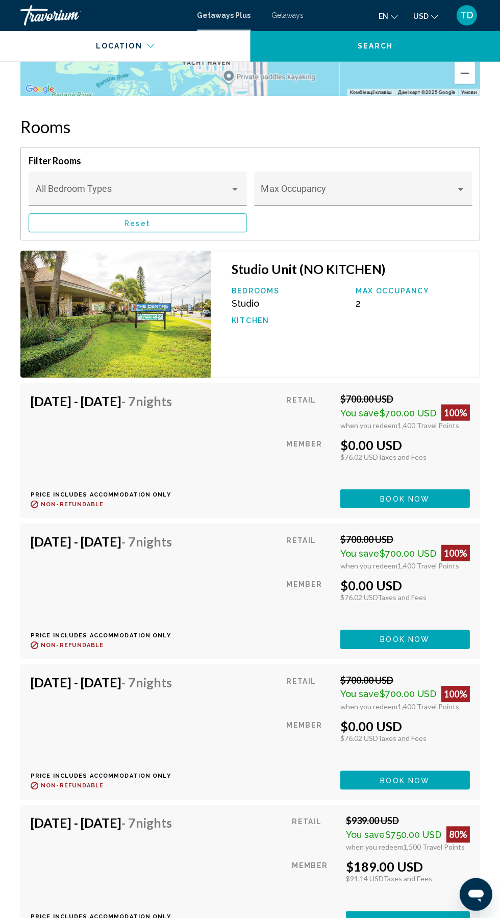
scroll to position [1962, 0]
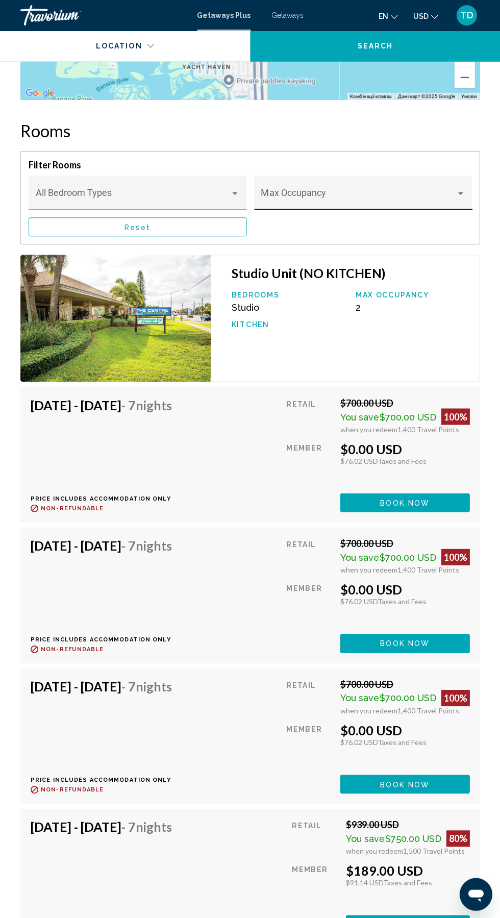
click at [460, 192] on div "Main content" at bounding box center [460, 193] width 5 height 3
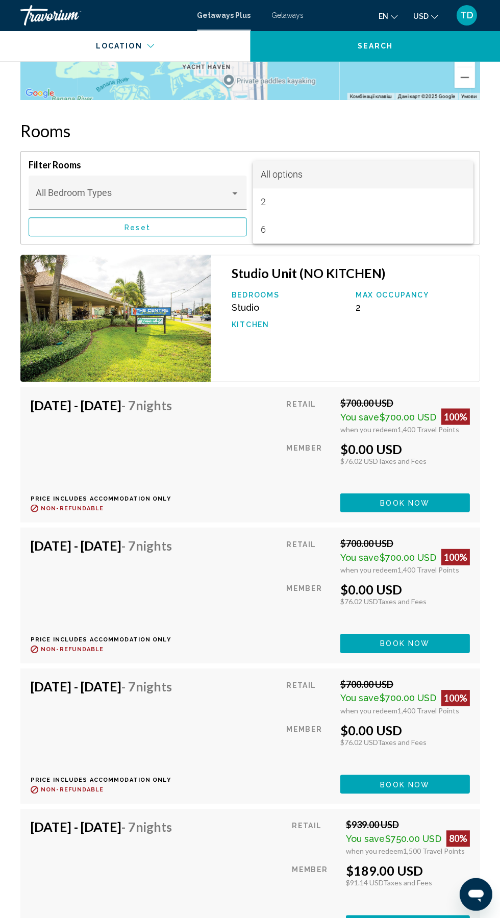
click at [447, 291] on div at bounding box center [250, 459] width 500 height 918
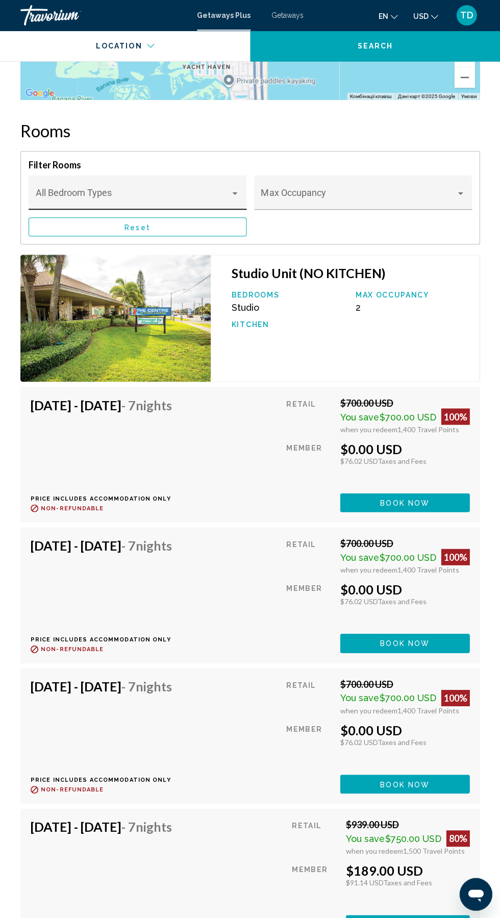
click at [197, 192] on span "Main content" at bounding box center [133, 197] width 195 height 10
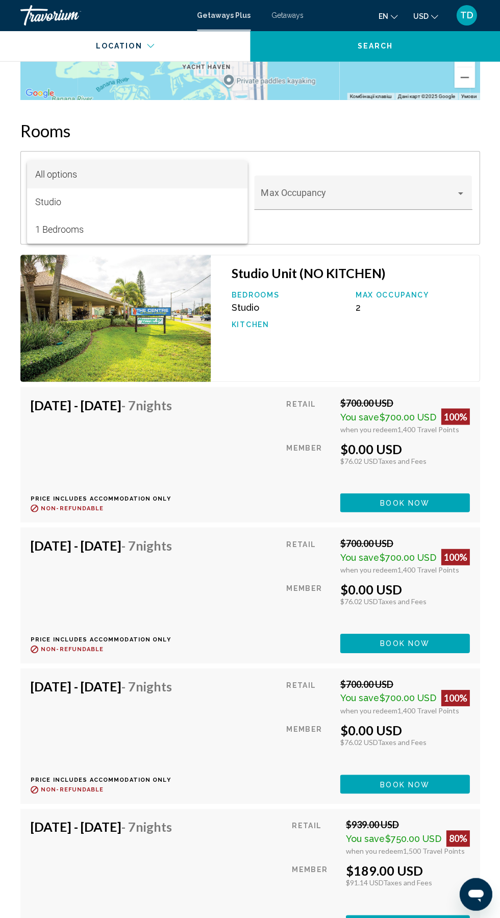
click at [435, 313] on div at bounding box center [250, 459] width 500 height 918
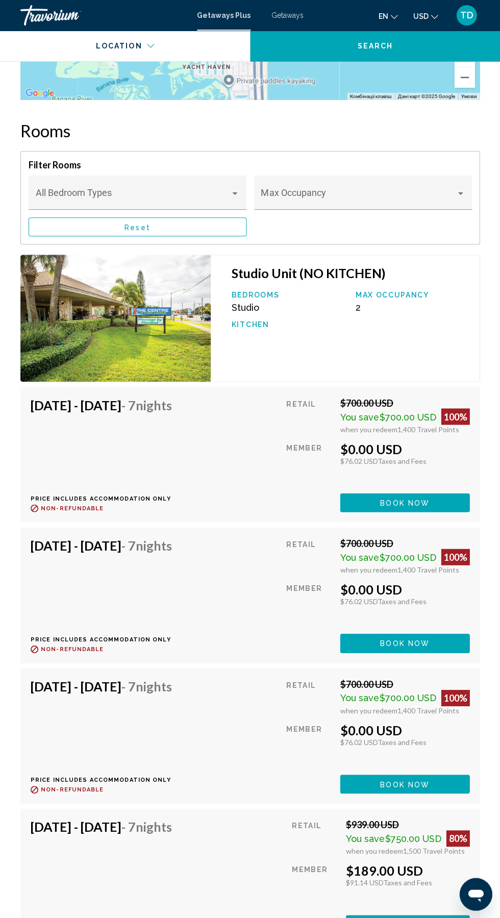
click at [404, 424] on span "1,400 Travel Points" at bounding box center [428, 428] width 62 height 9
click at [429, 493] on button "Book now" at bounding box center [405, 502] width 130 height 19
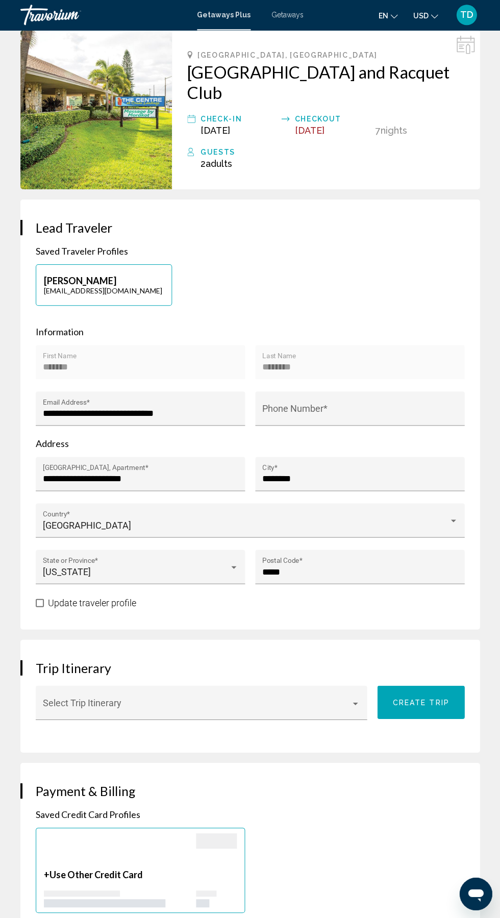
scroll to position [298, 0]
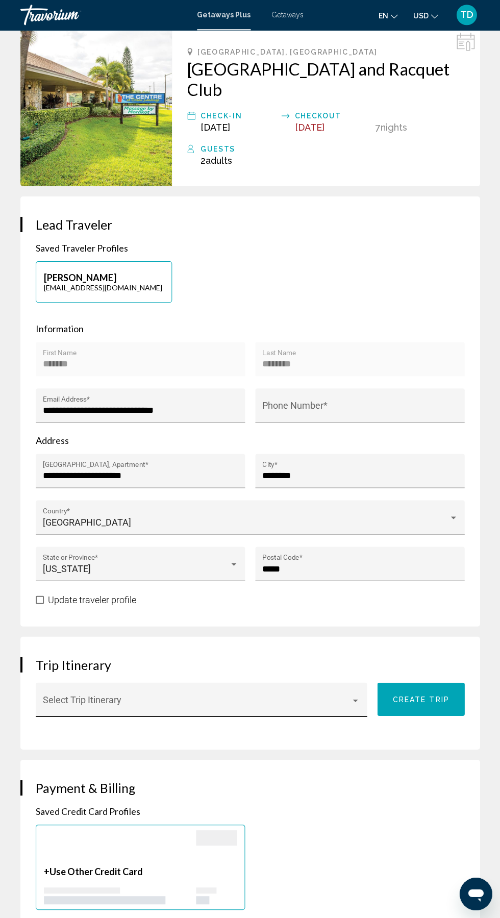
click at [293, 702] on span "Main content" at bounding box center [197, 704] width 308 height 10
click at [358, 762] on div at bounding box center [250, 459] width 500 height 918
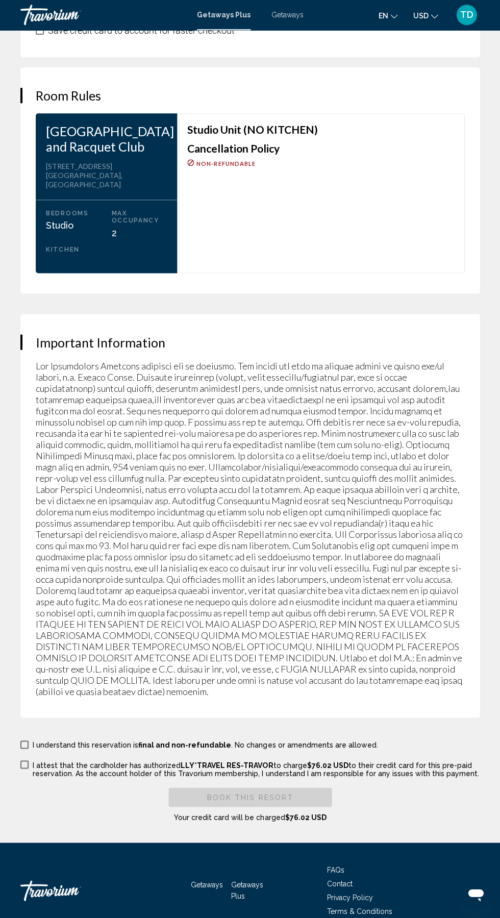
scroll to position [1646, 0]
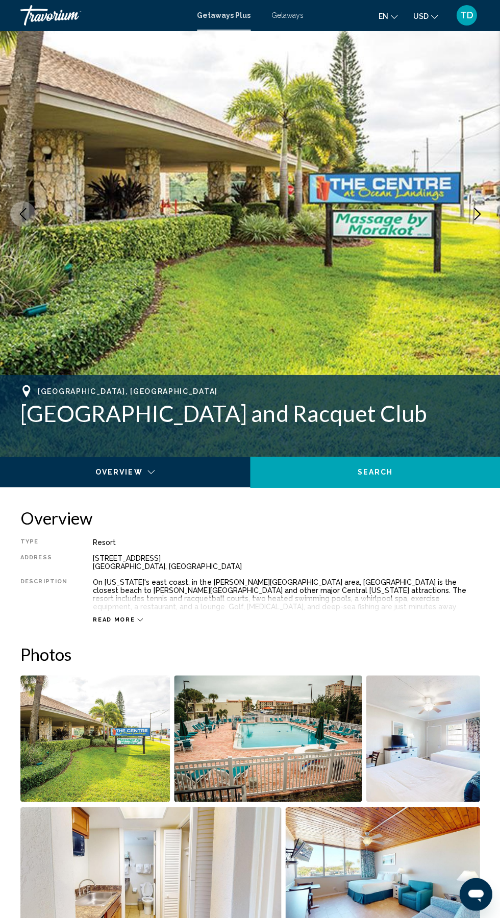
scroll to position [57, 0]
